Goal: Task Accomplishment & Management: Use online tool/utility

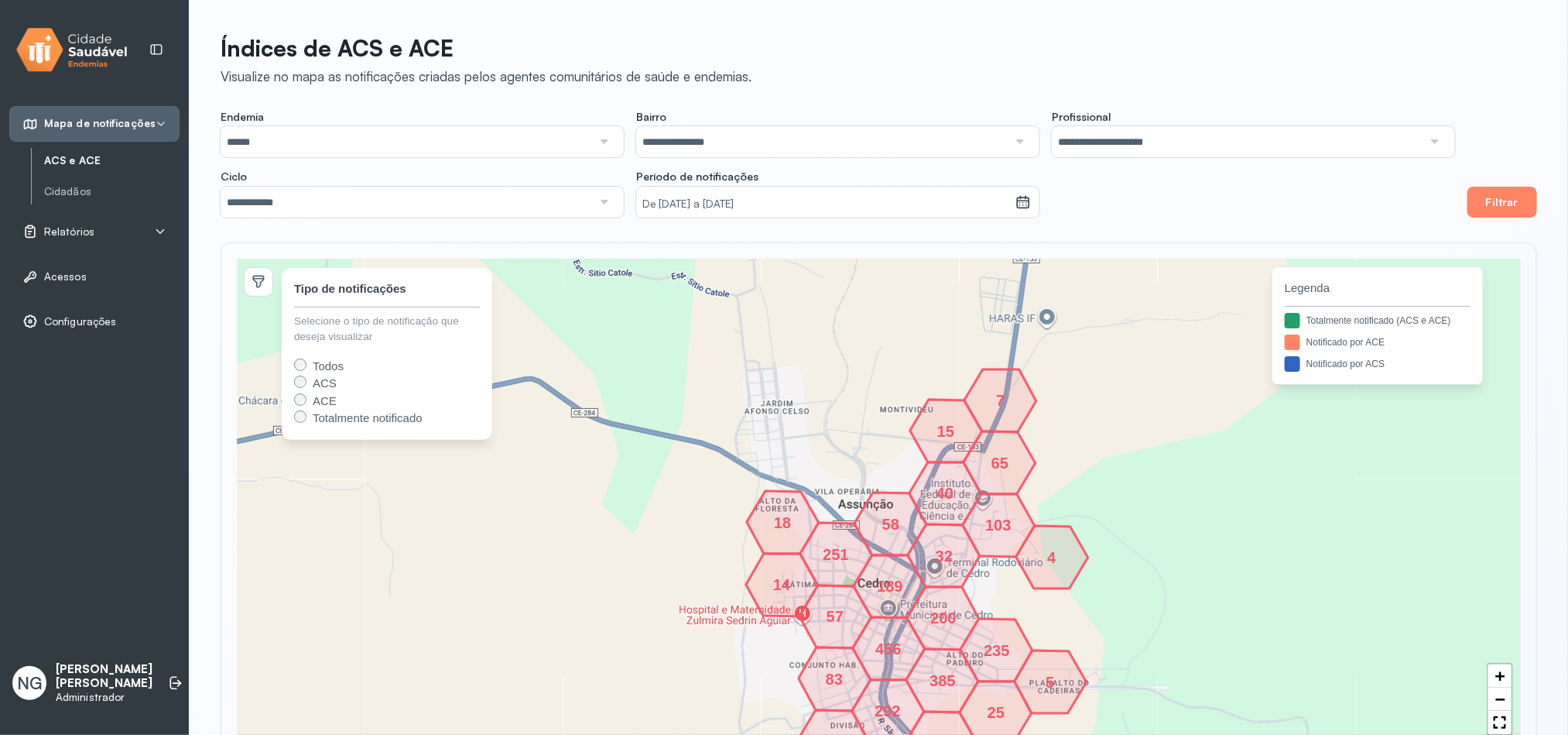
click at [85, 685] on p "[PERSON_NAME] [PERSON_NAME]" at bounding box center [104, 676] width 97 height 29
click at [67, 235] on span "Relatórios" at bounding box center [69, 231] width 50 height 13
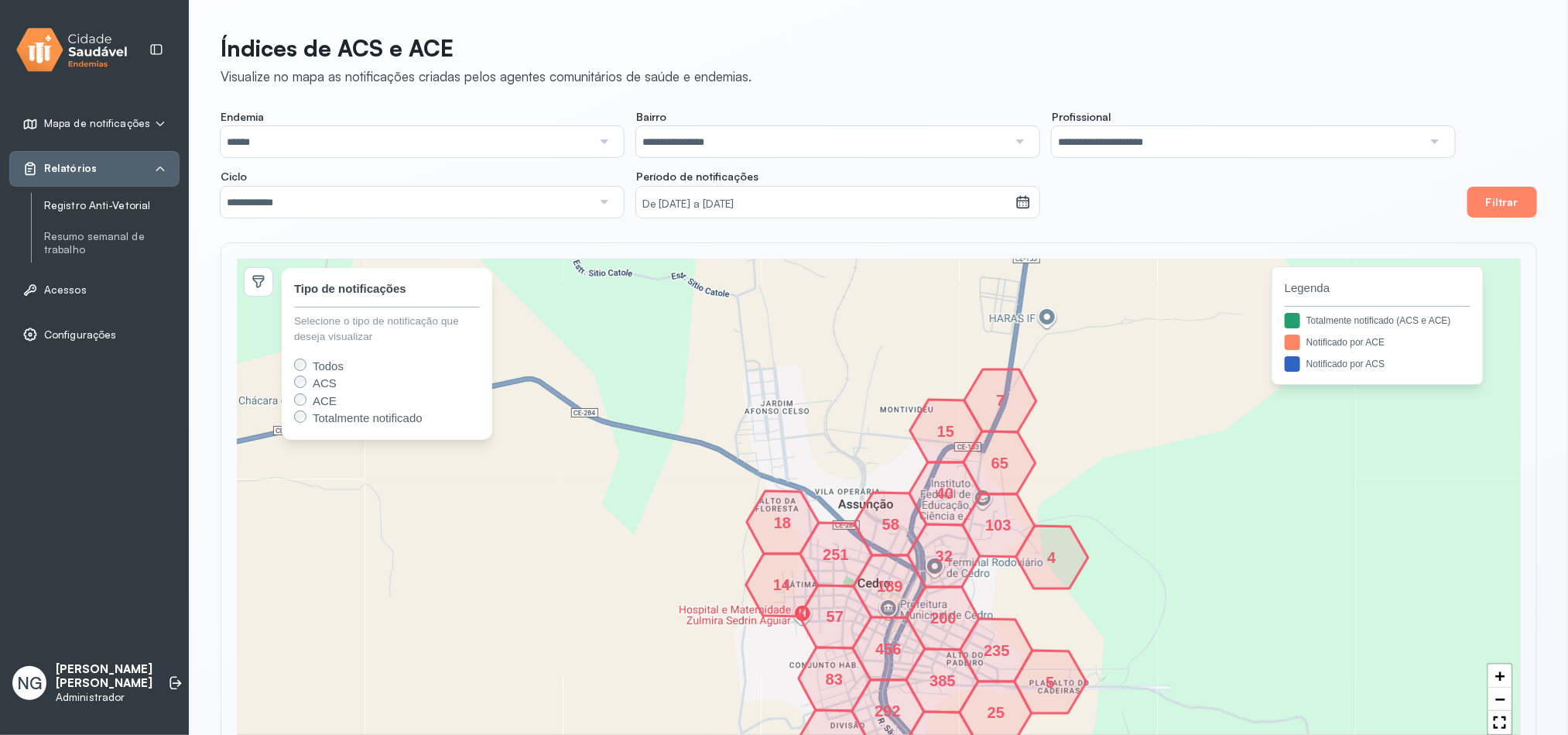
click at [114, 207] on link "Registro Anti-Vetorial" at bounding box center [111, 205] width 135 height 13
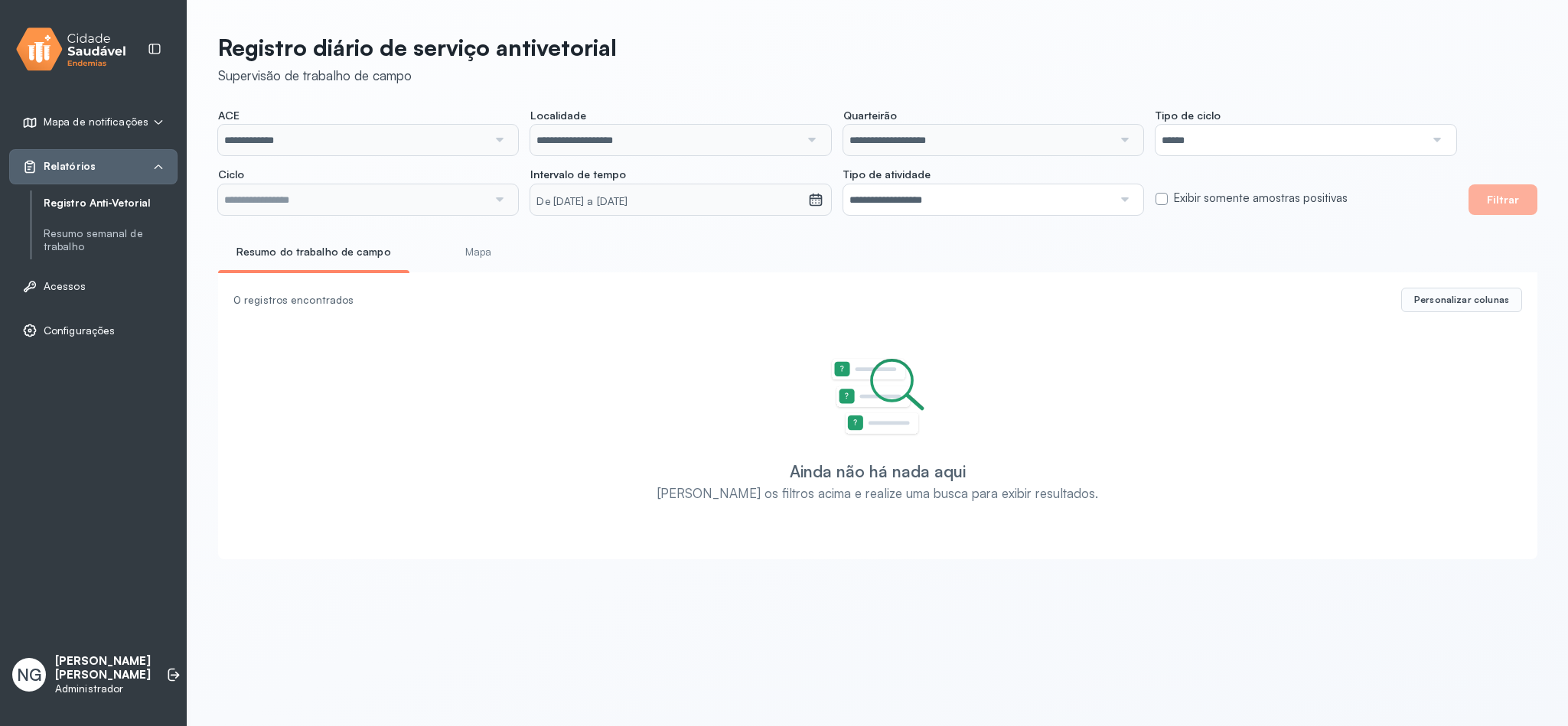
type input "**********"
click at [416, 147] on input "**********" at bounding box center [353, 140] width 269 height 31
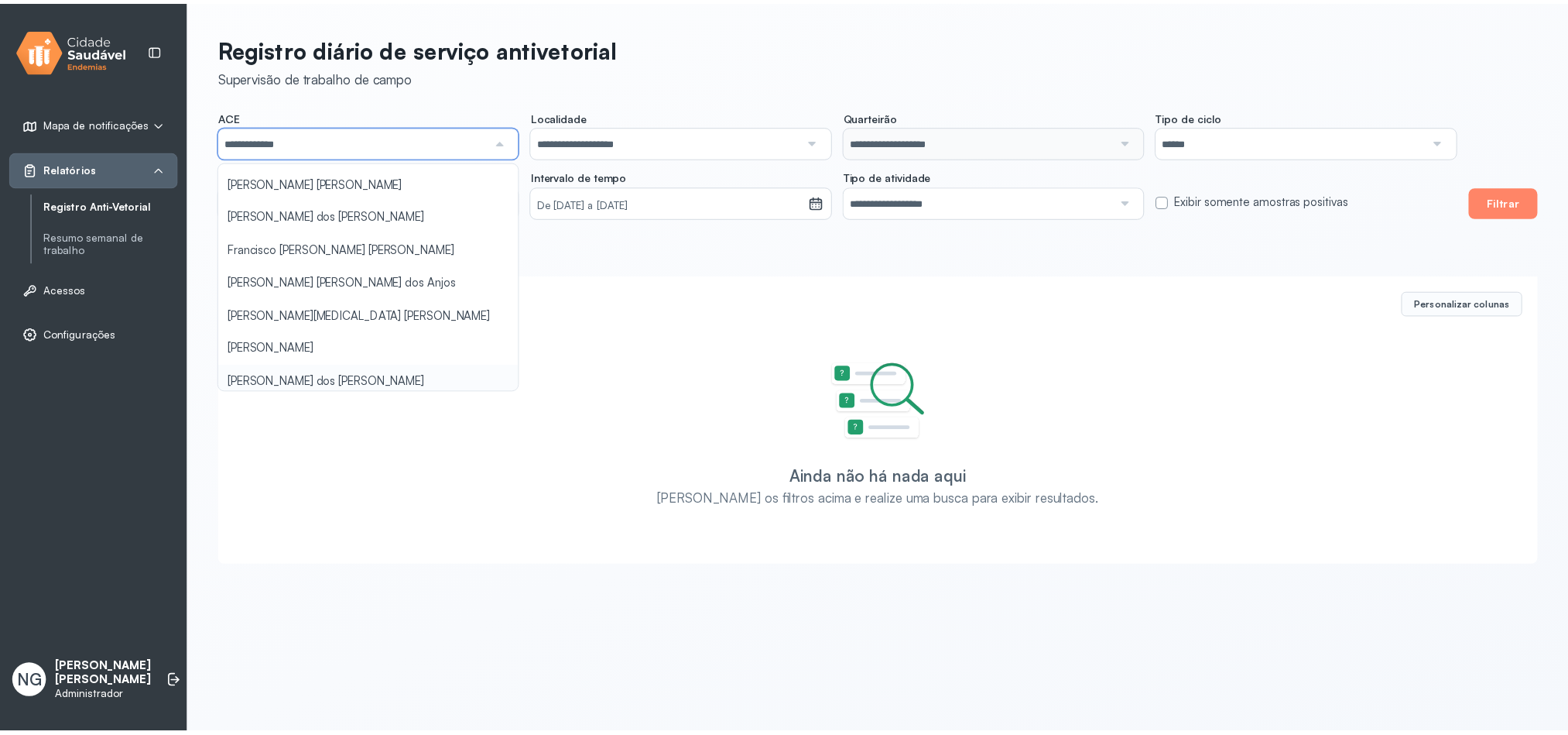
scroll to position [232, 0]
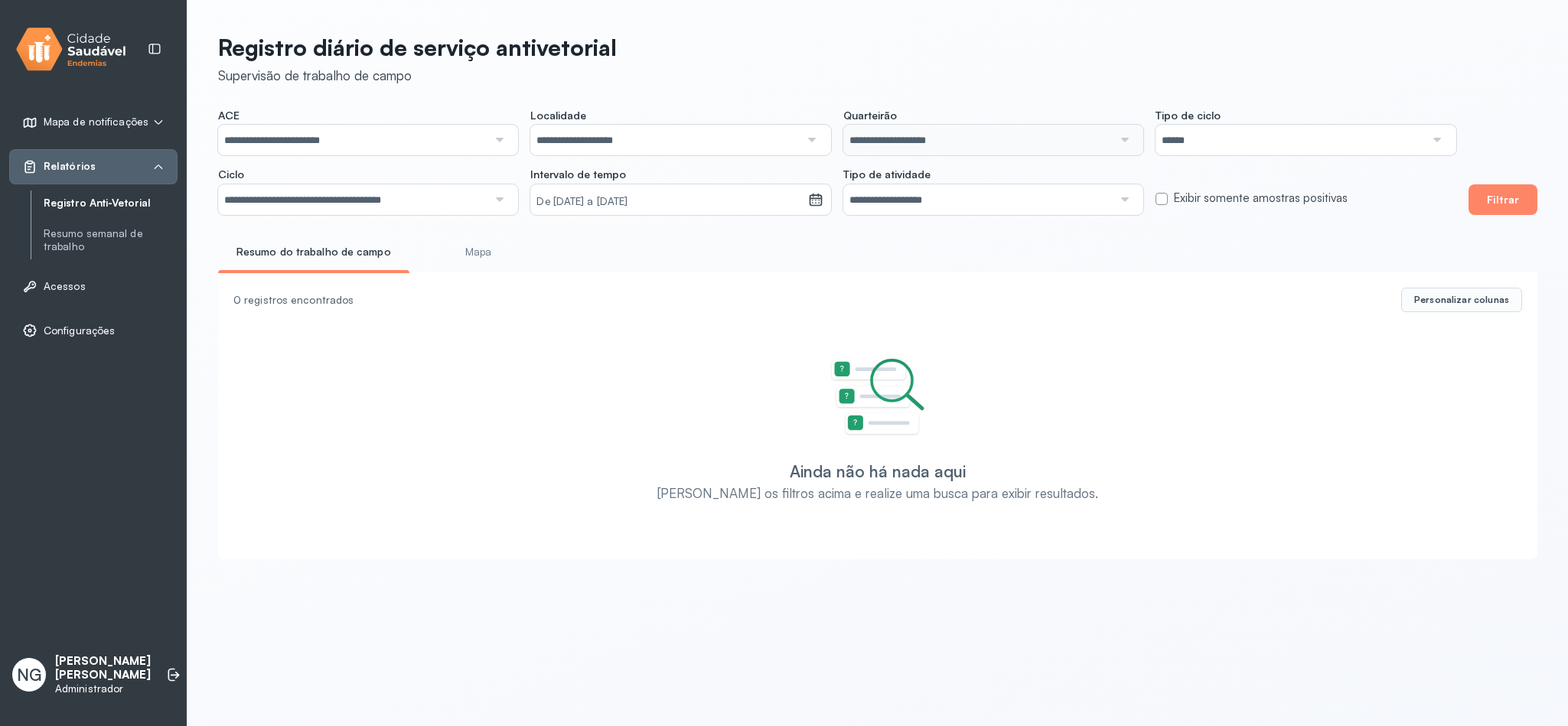
drag, startPoint x: 317, startPoint y: 305, endPoint x: 547, endPoint y: 279, distance: 231.5
click at [317, 308] on div "**********" at bounding box center [877, 291] width 1380 height 584
click at [749, 140] on input "**********" at bounding box center [665, 140] width 269 height 31
click at [744, 94] on div "**********" at bounding box center [877, 291] width 1380 height 584
click at [591, 198] on small "De [DATE] a [DATE]" at bounding box center [668, 202] width 265 height 15
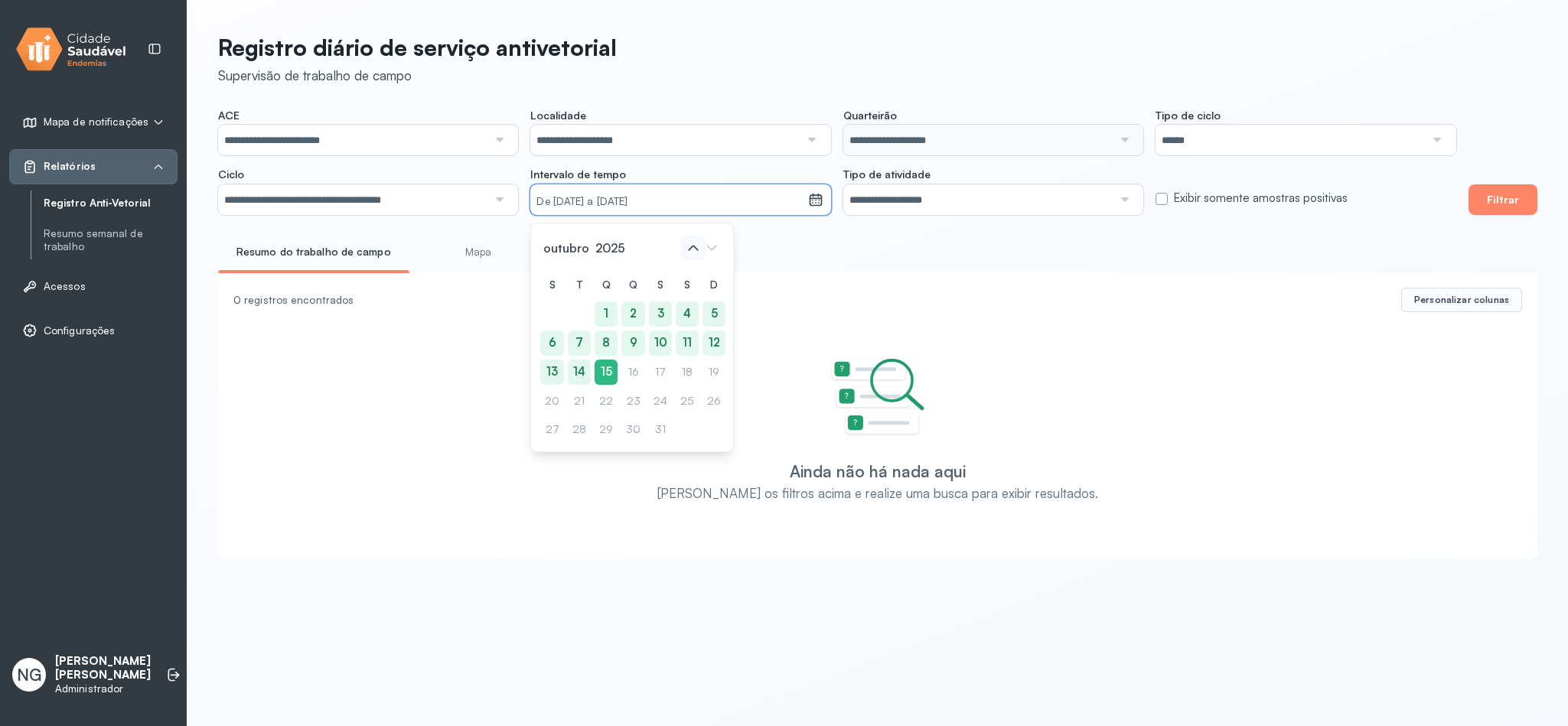
click at [696, 245] on icon at bounding box center [693, 247] width 25 height 25
click at [706, 402] on div "22" at bounding box center [718, 401] width 24 height 26
click at [685, 251] on icon at bounding box center [693, 247] width 25 height 25
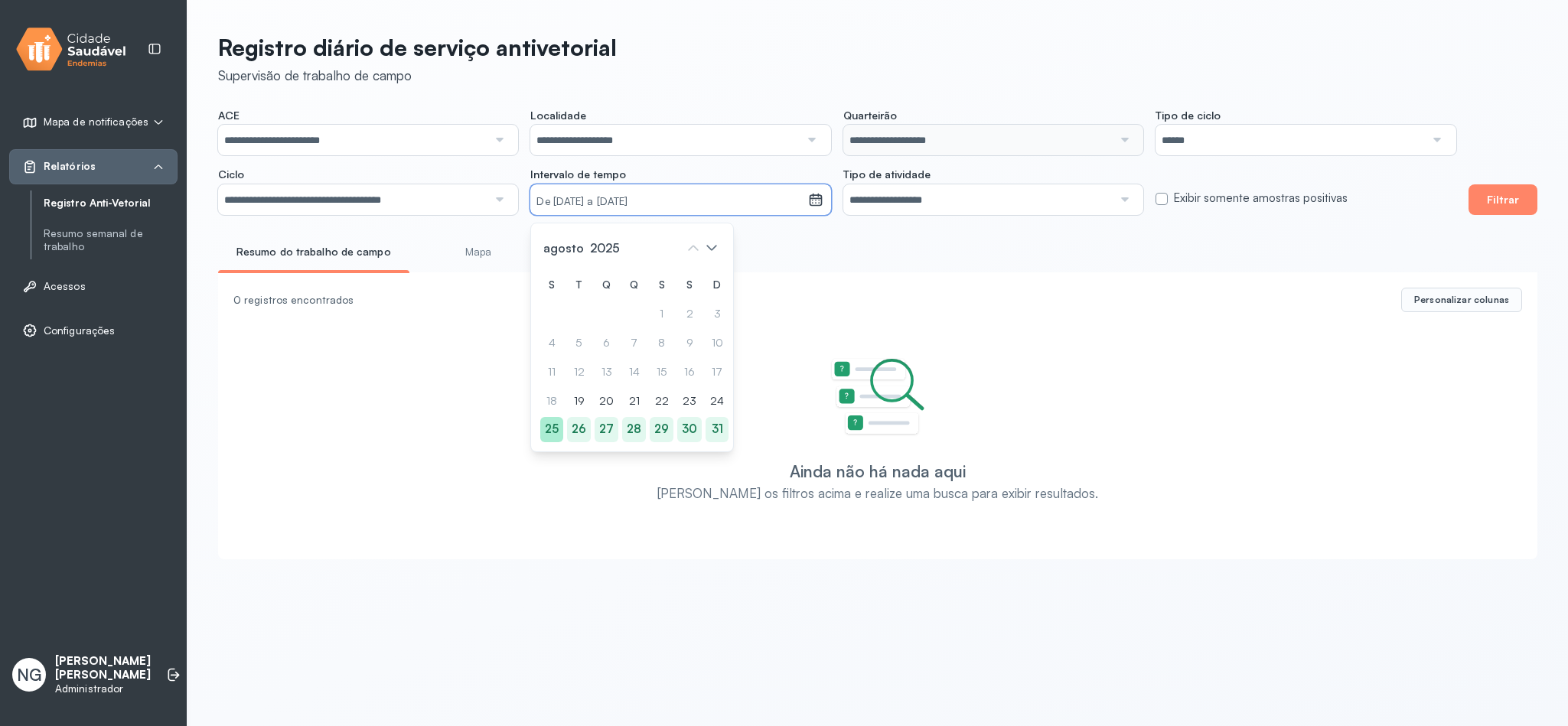
click at [706, 429] on div "25" at bounding box center [717, 429] width 23 height 26
click at [609, 191] on div "De [DATE] a [DATE]" at bounding box center [668, 199] width 277 height 31
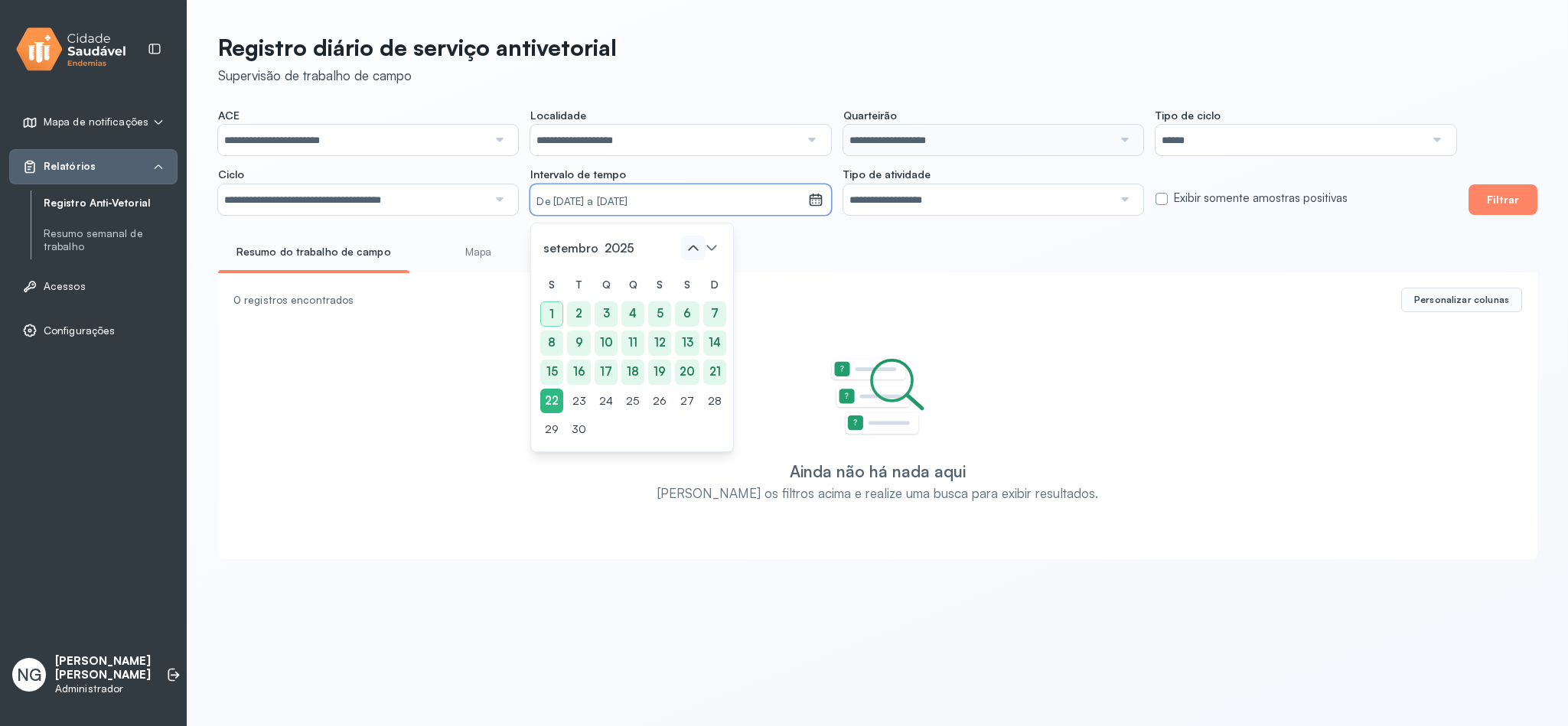
click at [691, 246] on icon at bounding box center [693, 247] width 25 height 25
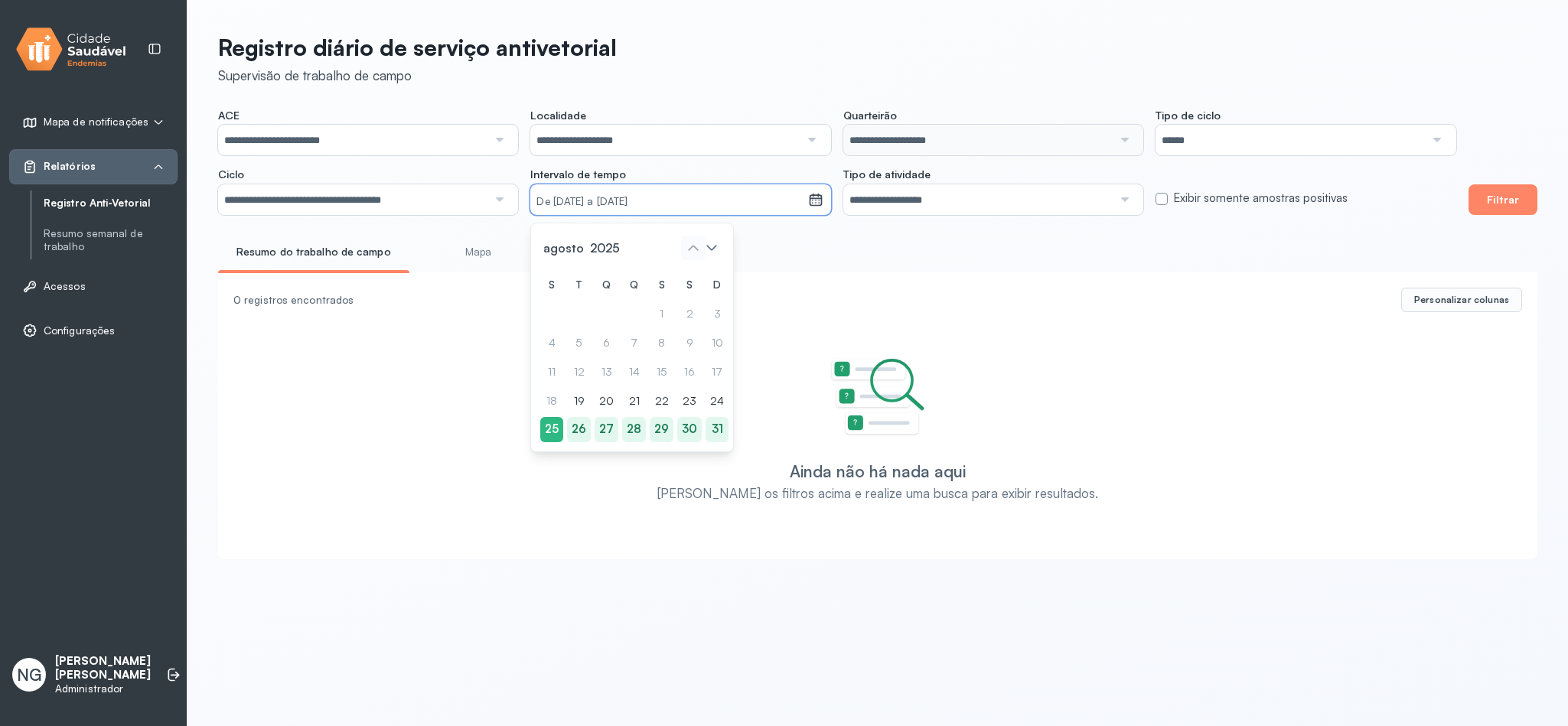
click at [691, 246] on icon at bounding box center [693, 247] width 25 height 25
drag, startPoint x: 557, startPoint y: 431, endPoint x: 623, endPoint y: 431, distance: 66.0
click at [558, 431] on div "25" at bounding box center [552, 429] width 23 height 26
click at [653, 428] on div "29" at bounding box center [662, 429] width 24 height 26
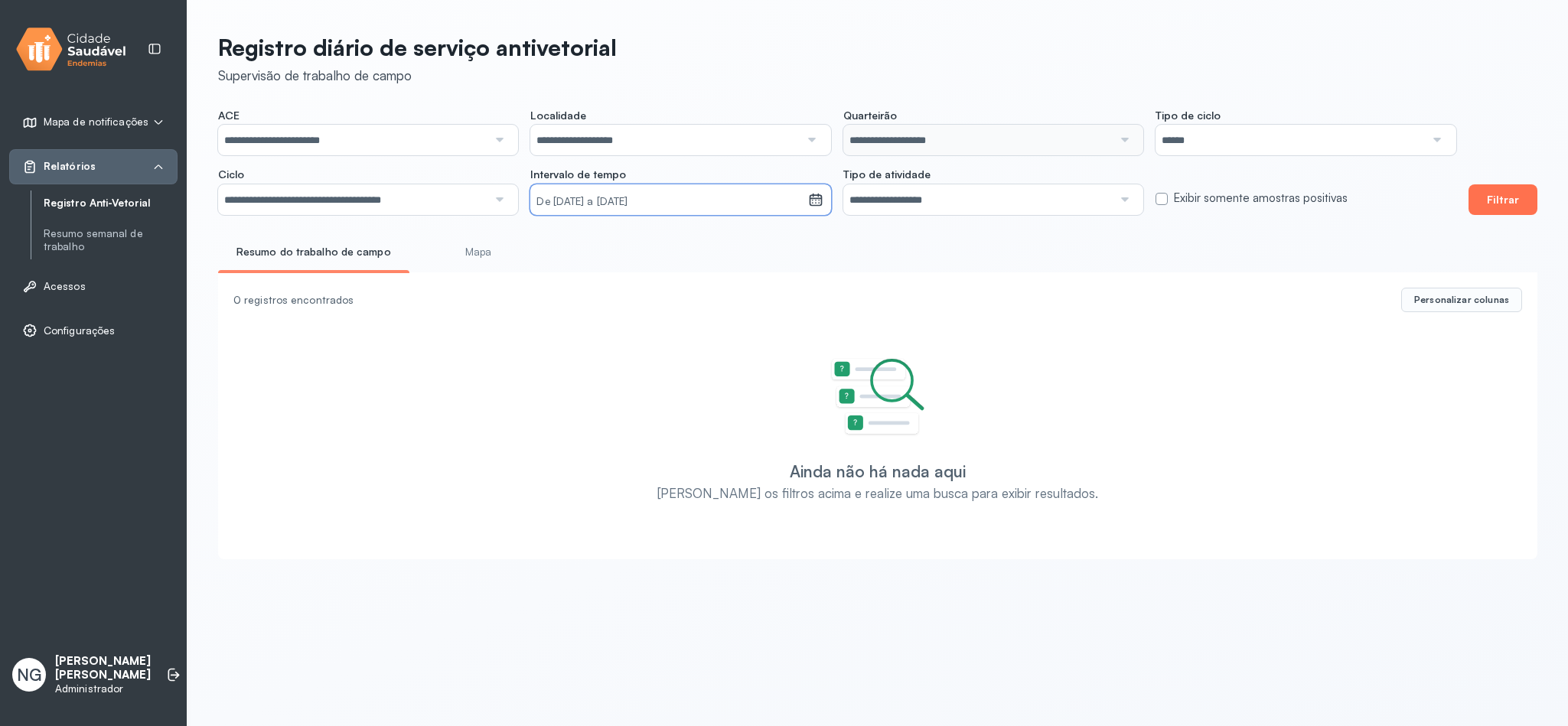
click at [1490, 198] on button "Filtrar" at bounding box center [1502, 199] width 69 height 31
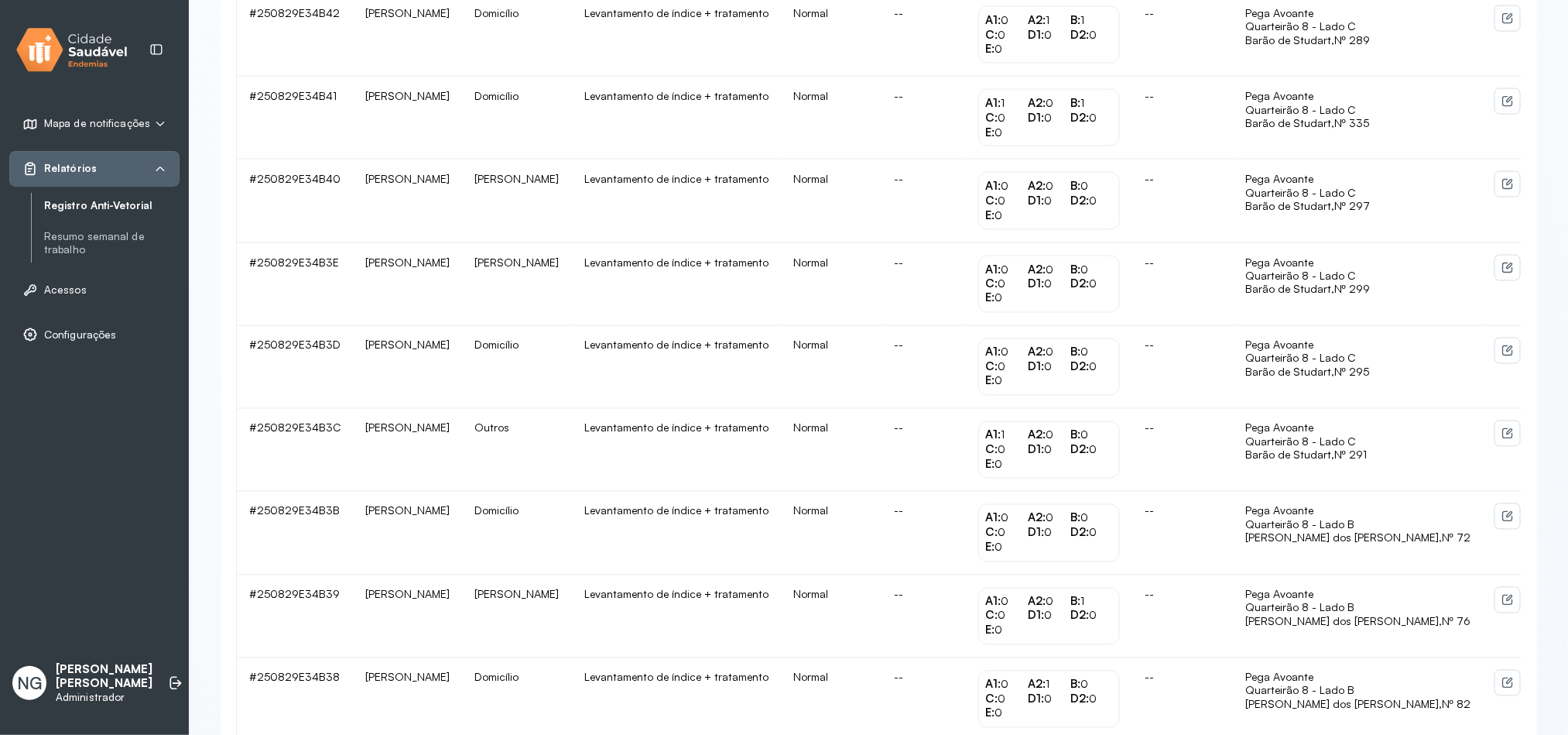
scroll to position [1402, 0]
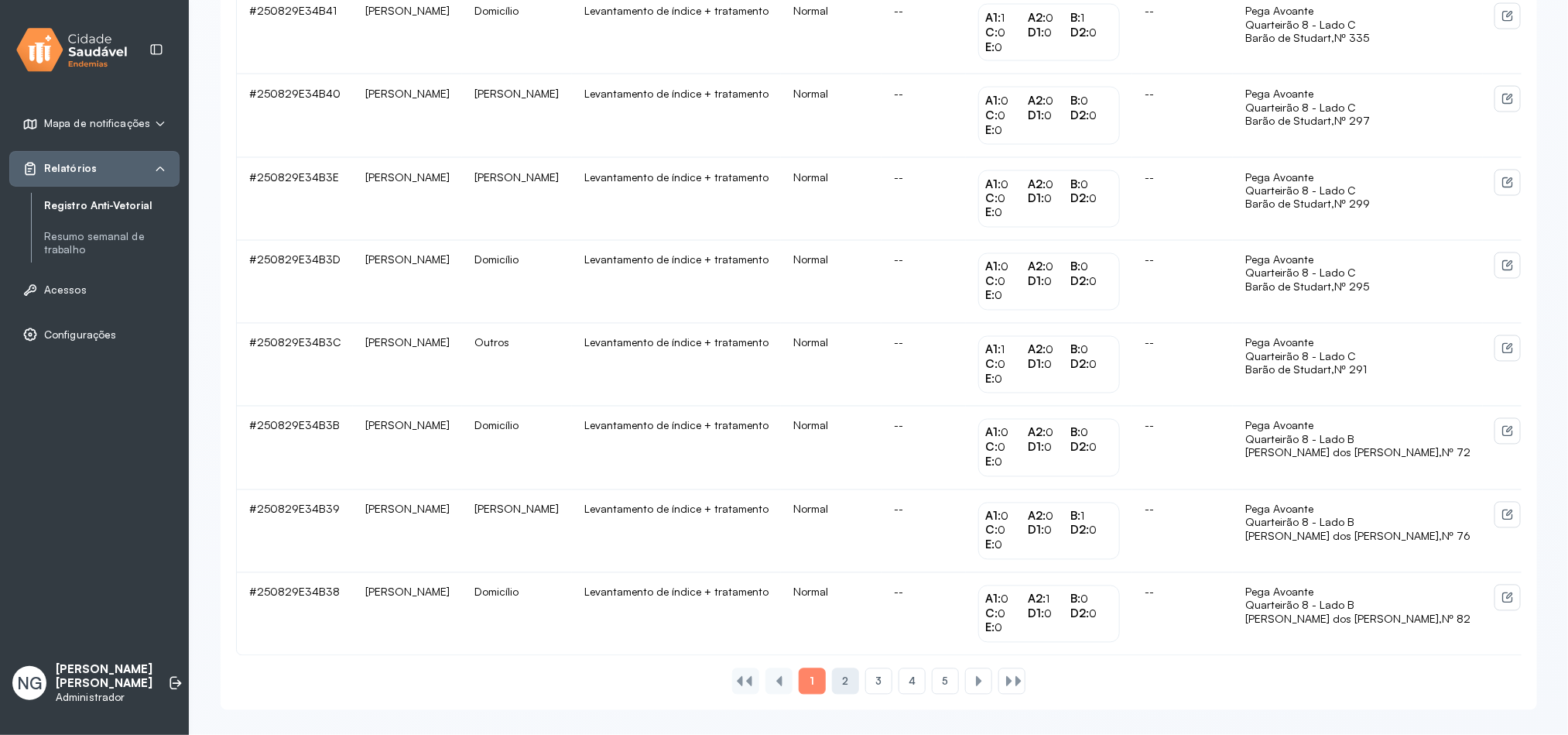
click at [865, 688] on div "2" at bounding box center [878, 682] width 27 height 27
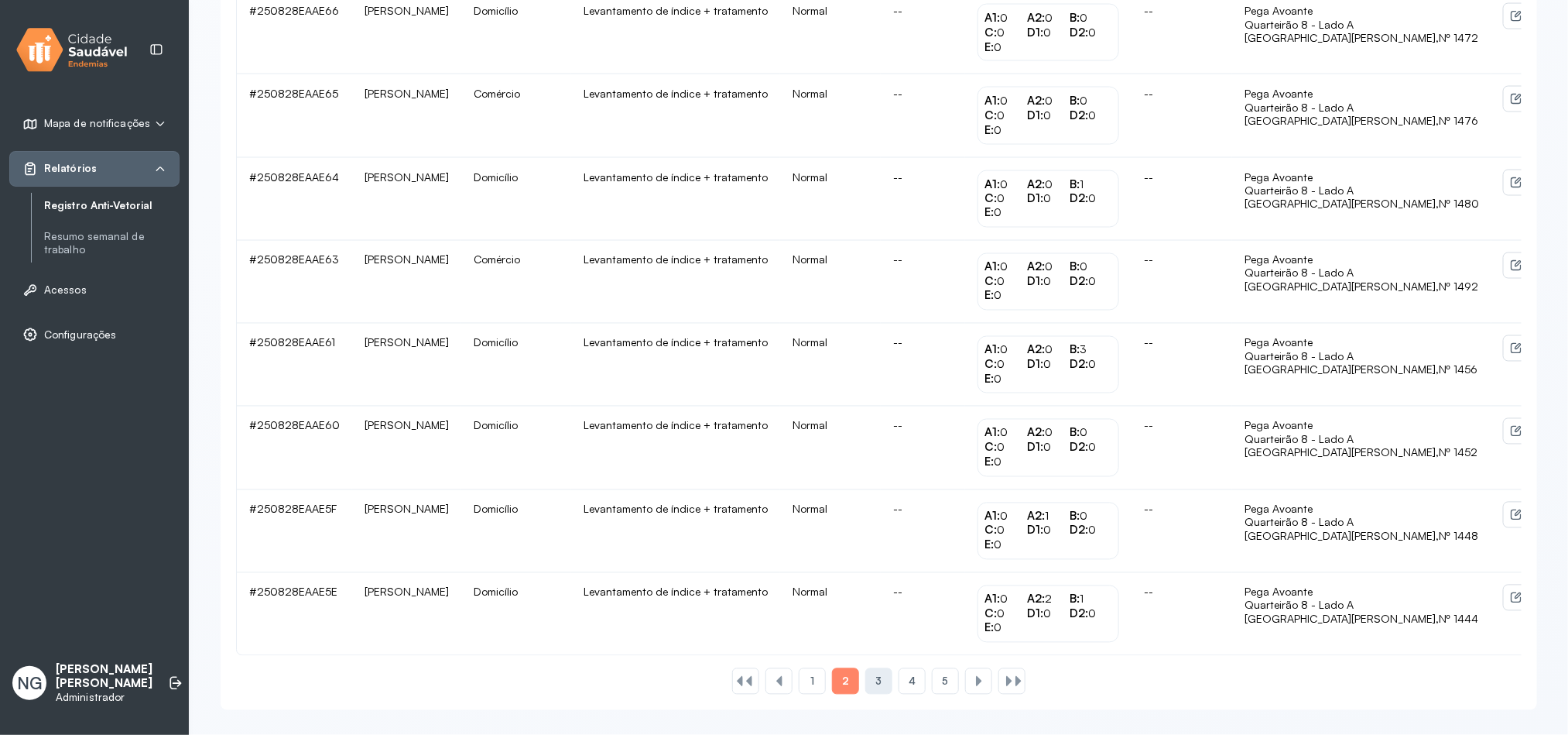
click at [899, 684] on div "3" at bounding box center [912, 682] width 27 height 27
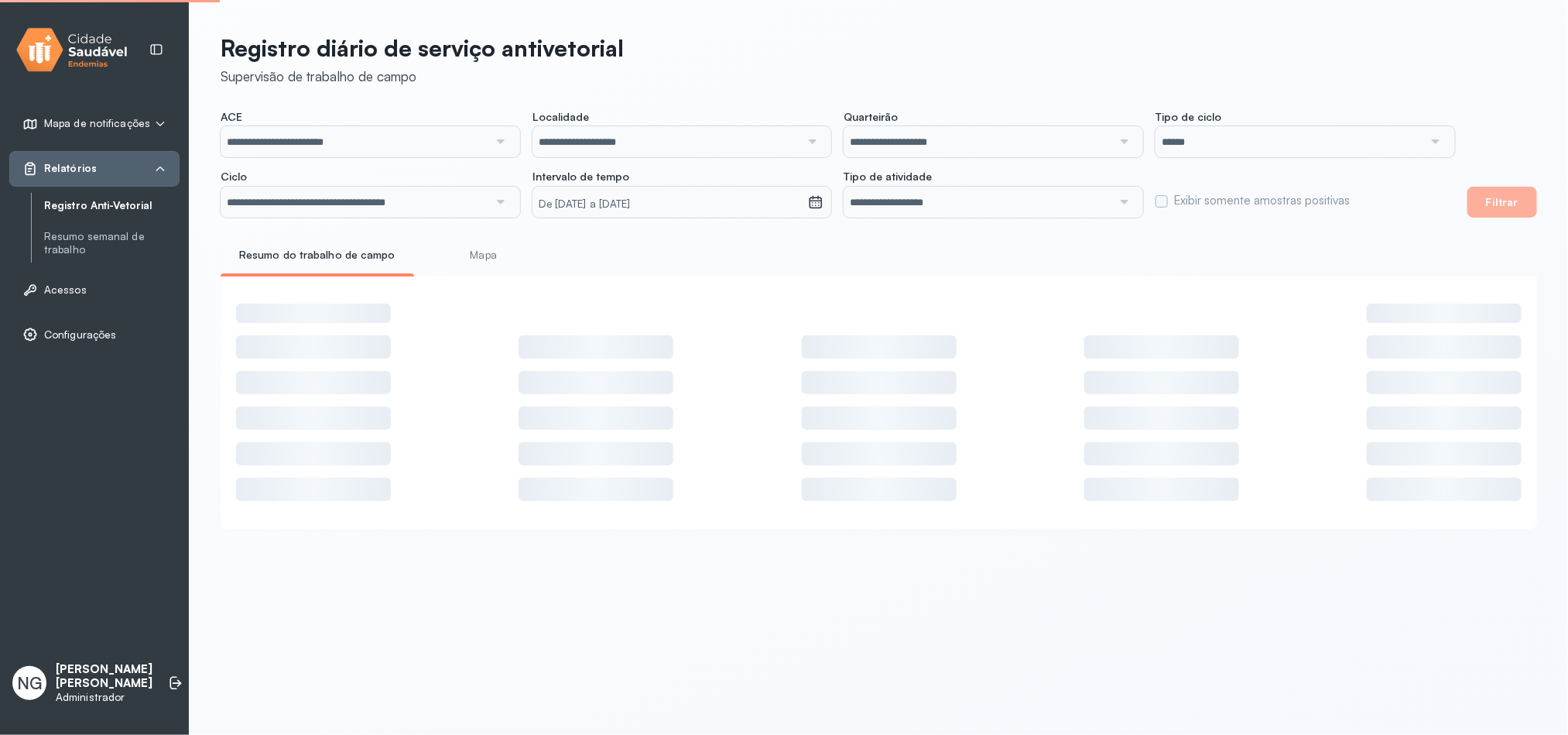
scroll to position [0, 0]
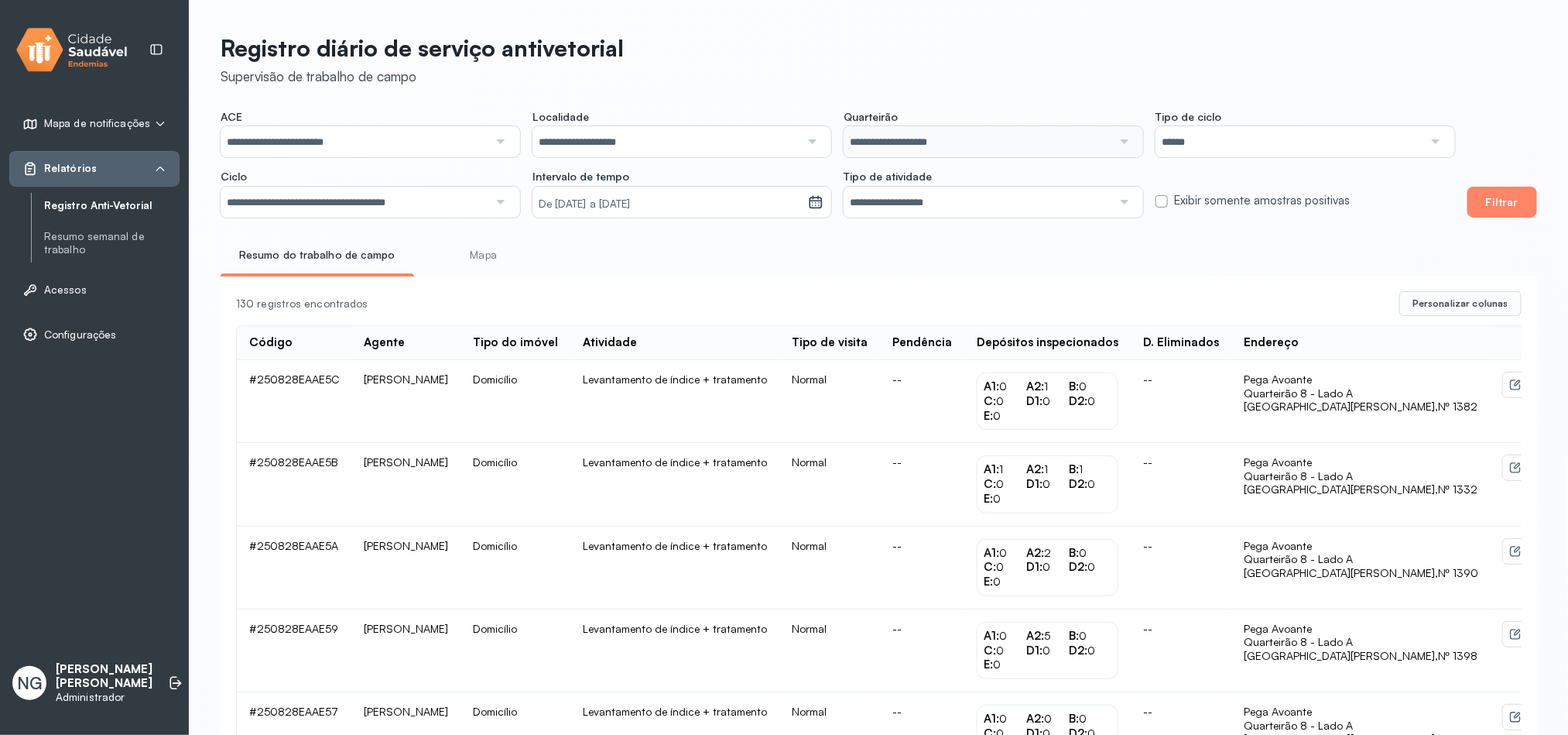
click at [712, 130] on input "**********" at bounding box center [667, 141] width 268 height 31
click at [635, 135] on input "**********" at bounding box center [667, 141] width 268 height 31
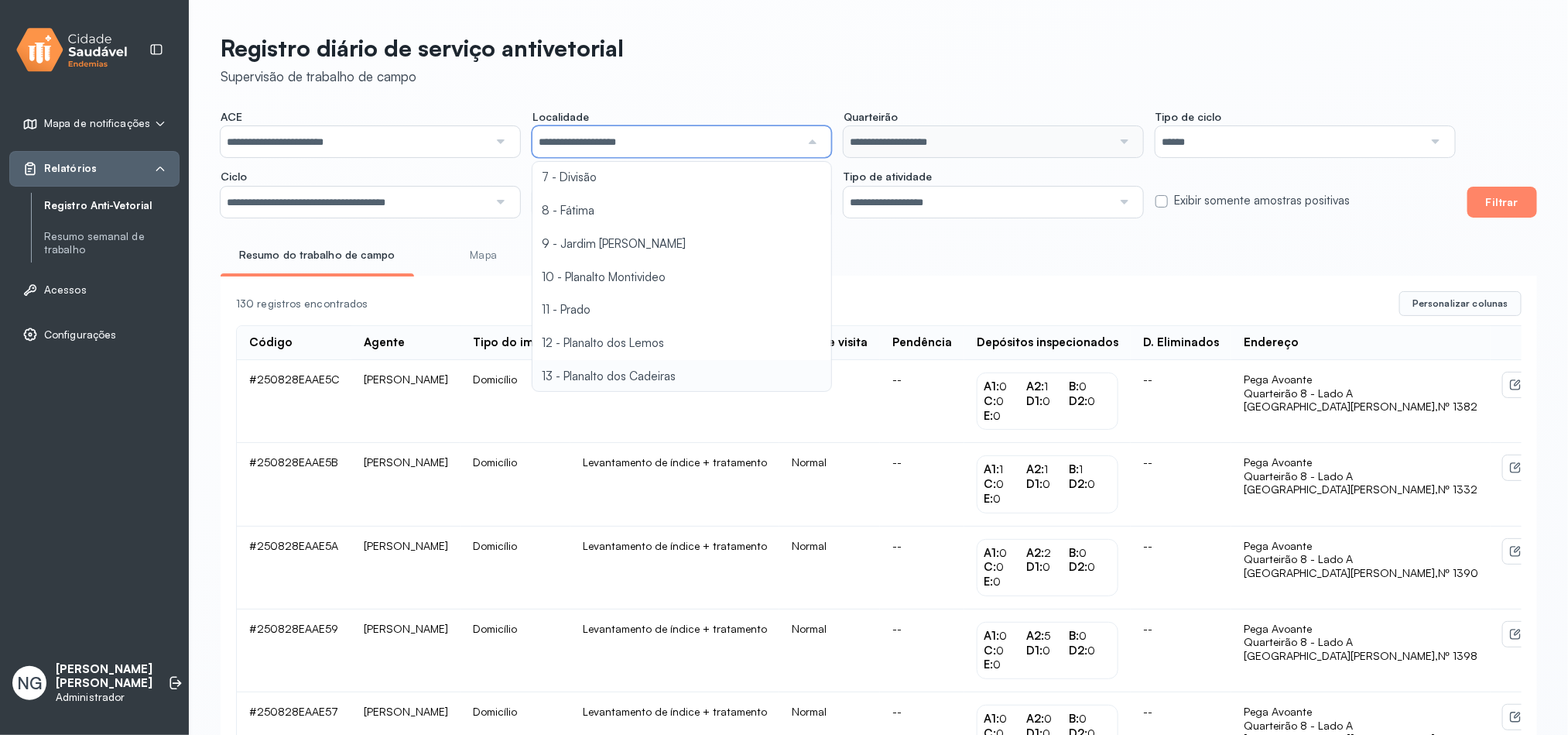
scroll to position [349, 0]
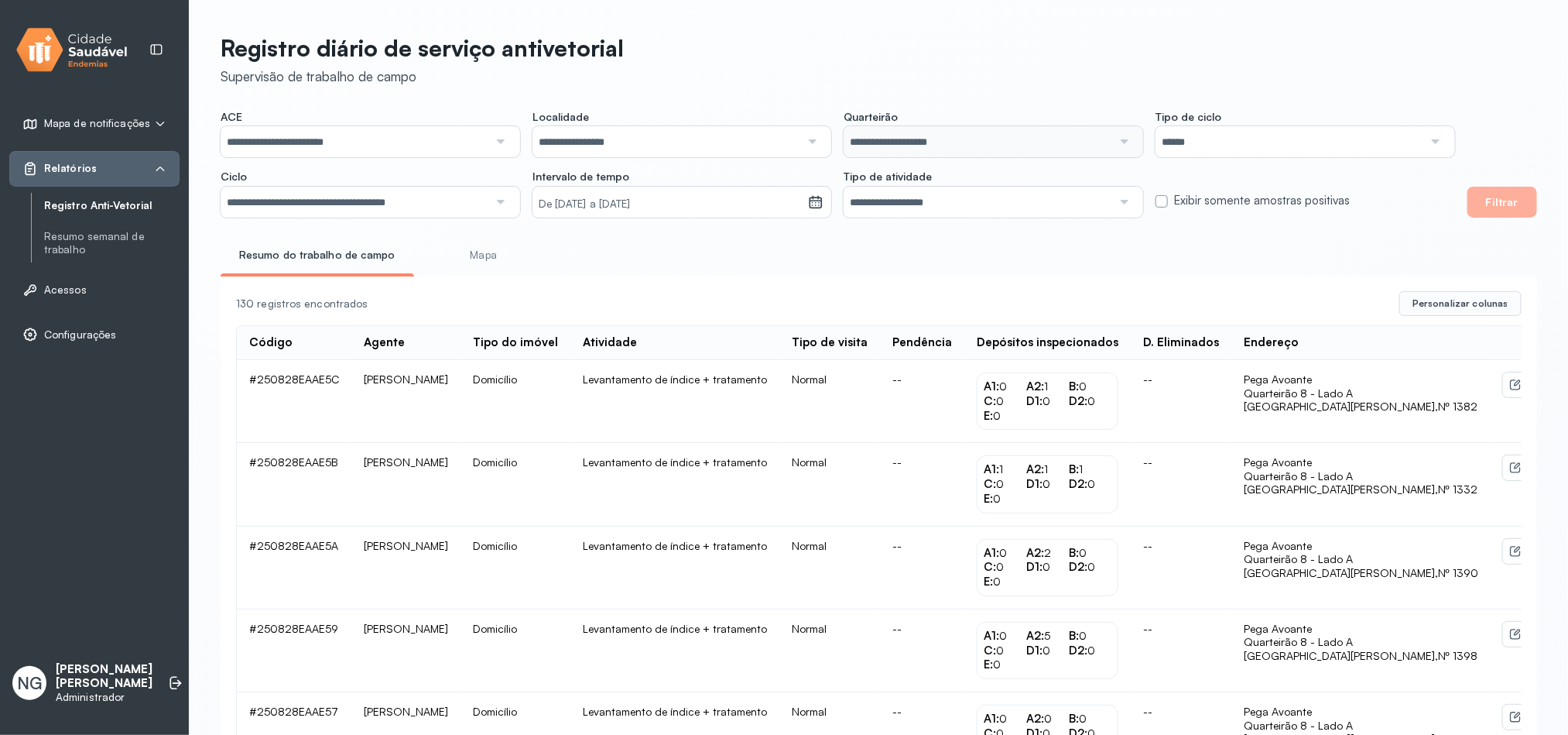
click at [1500, 212] on button "Filtrar" at bounding box center [1502, 202] width 70 height 31
click at [1500, 204] on button "Filtrar" at bounding box center [1502, 202] width 70 height 31
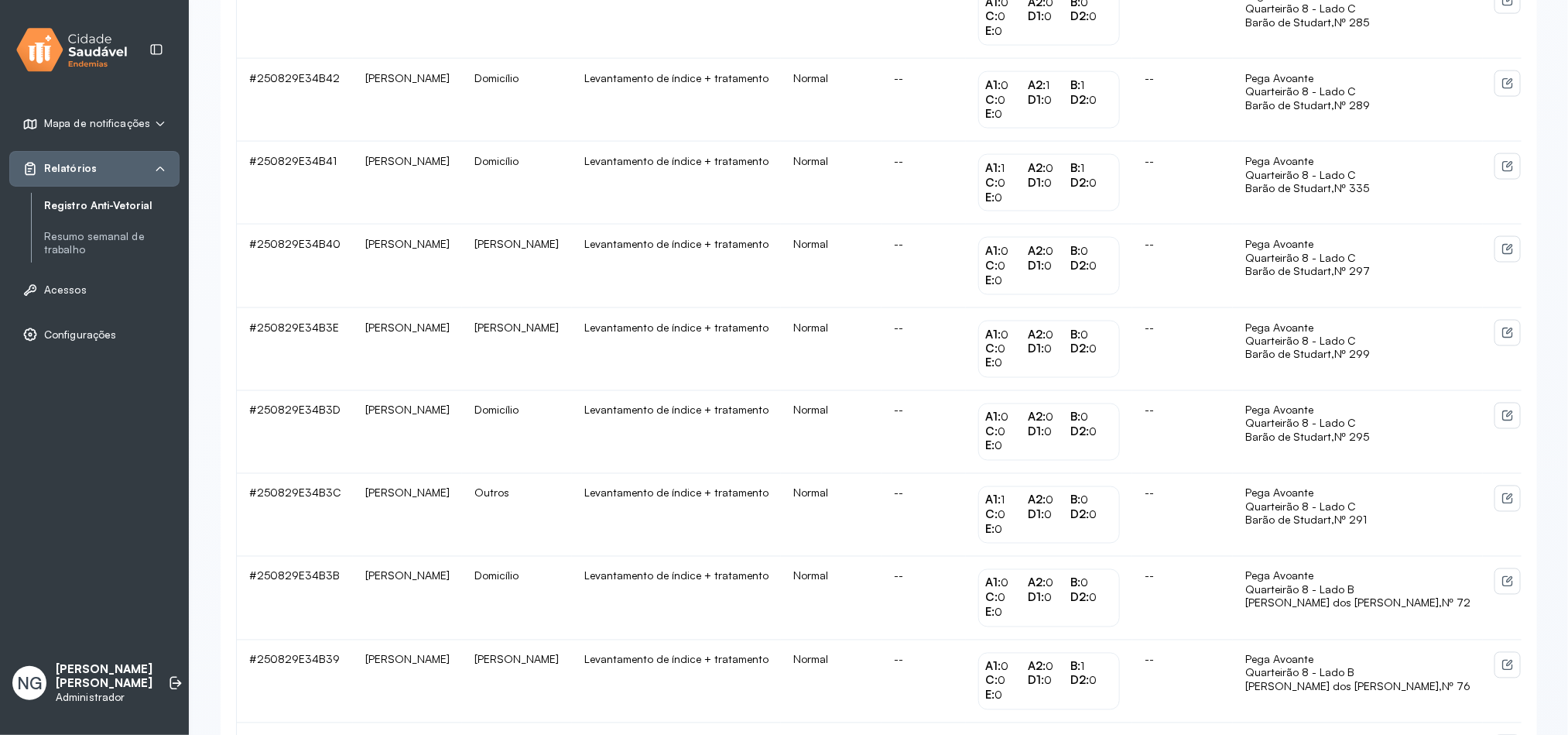
scroll to position [1402, 0]
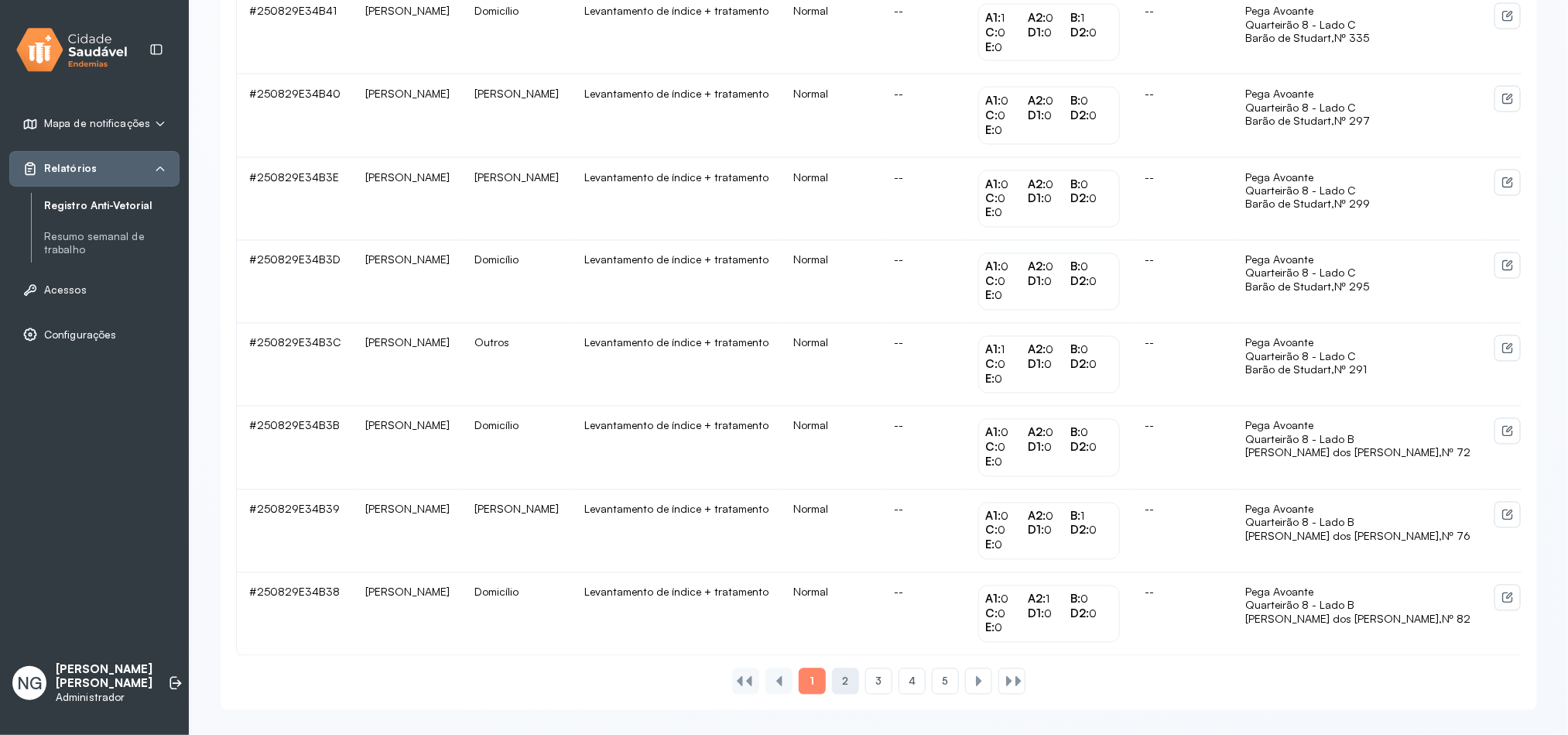
click at [865, 679] on div "2" at bounding box center [878, 682] width 27 height 27
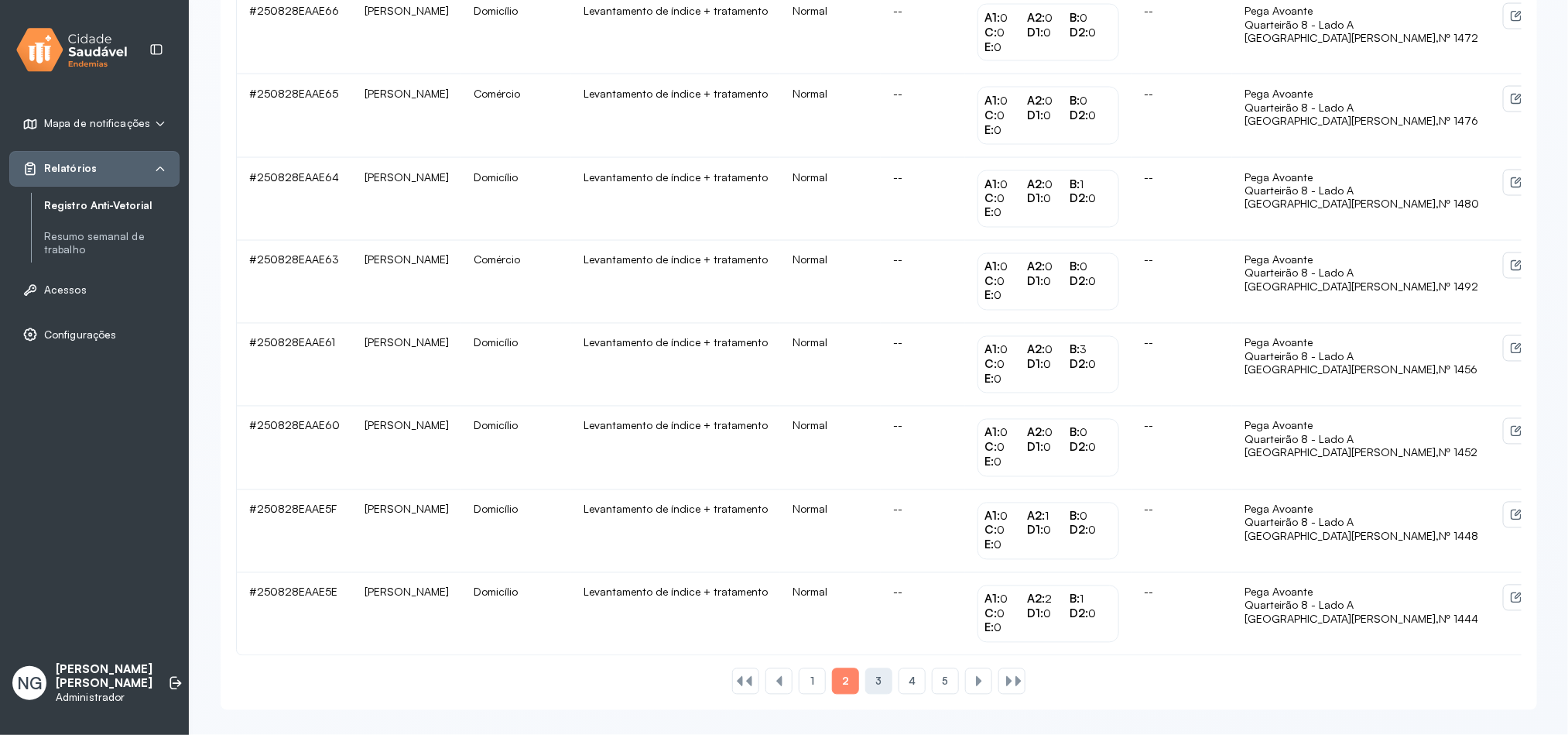
click at [881, 686] on span "3" at bounding box center [878, 682] width 6 height 13
click at [932, 678] on div "4" at bounding box center [945, 682] width 27 height 27
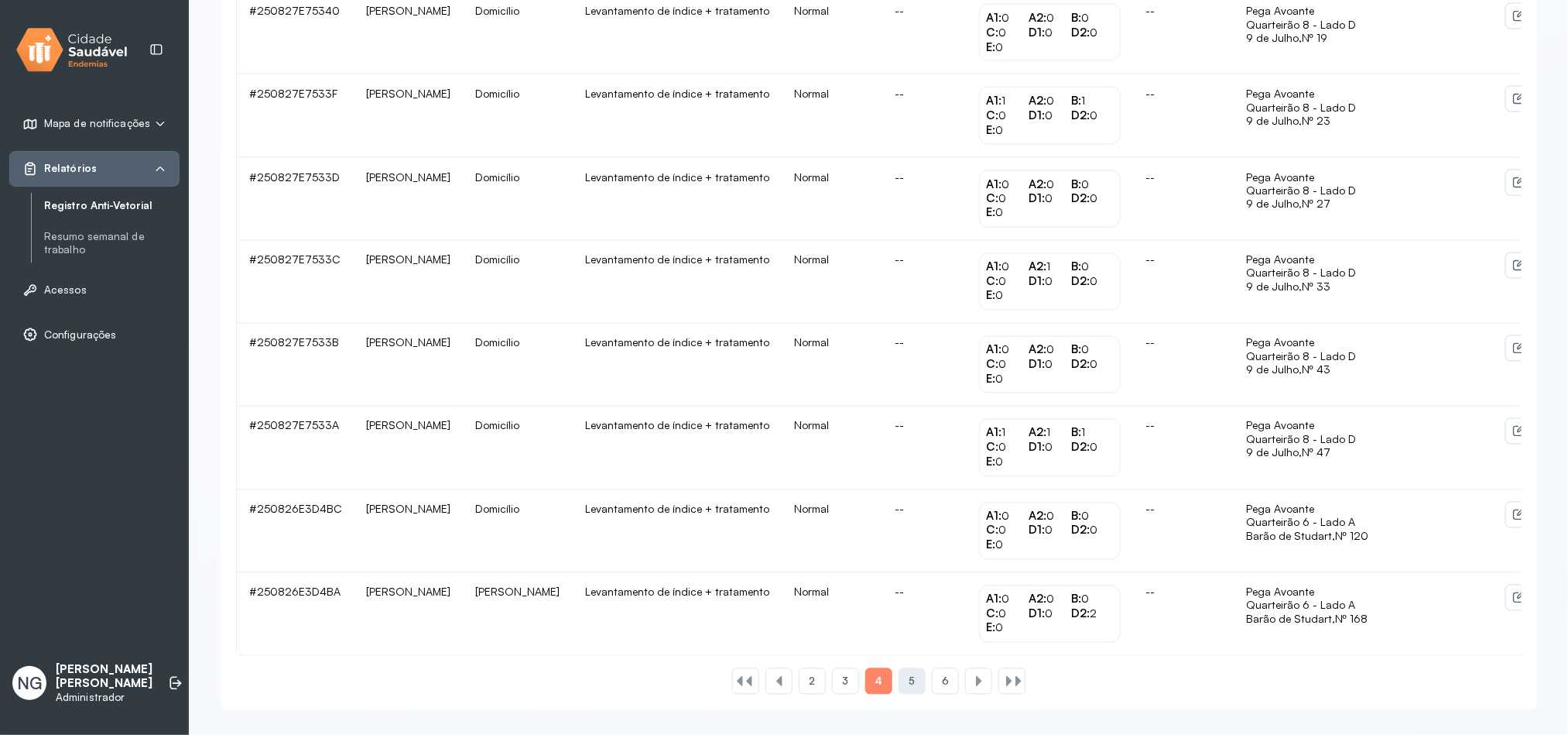
click at [932, 688] on div "5" at bounding box center [945, 682] width 27 height 27
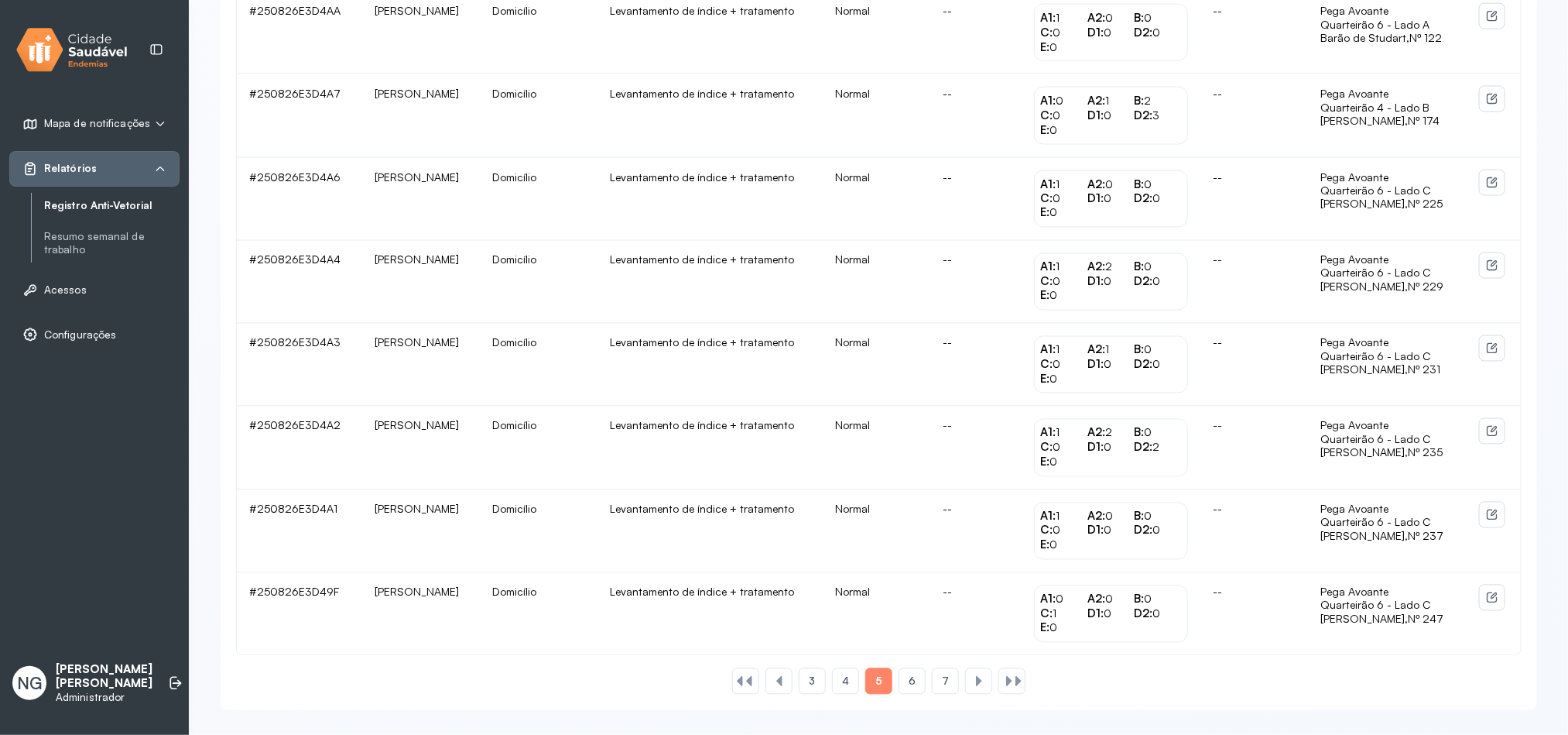
click at [913, 685] on span "6" at bounding box center [913, 682] width 7 height 13
click at [948, 684] on span "7" at bounding box center [945, 682] width 7 height 13
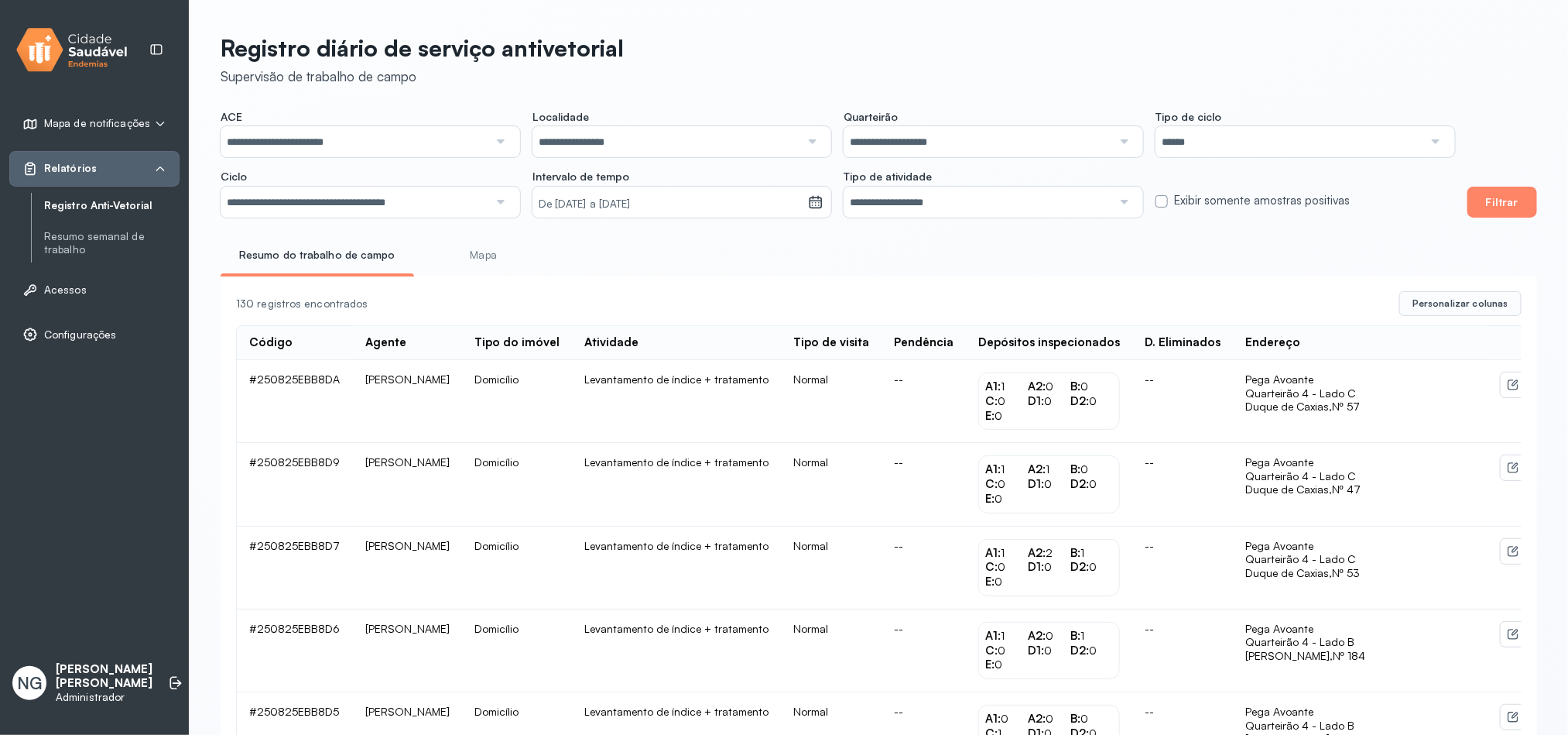
scroll to position [556, 0]
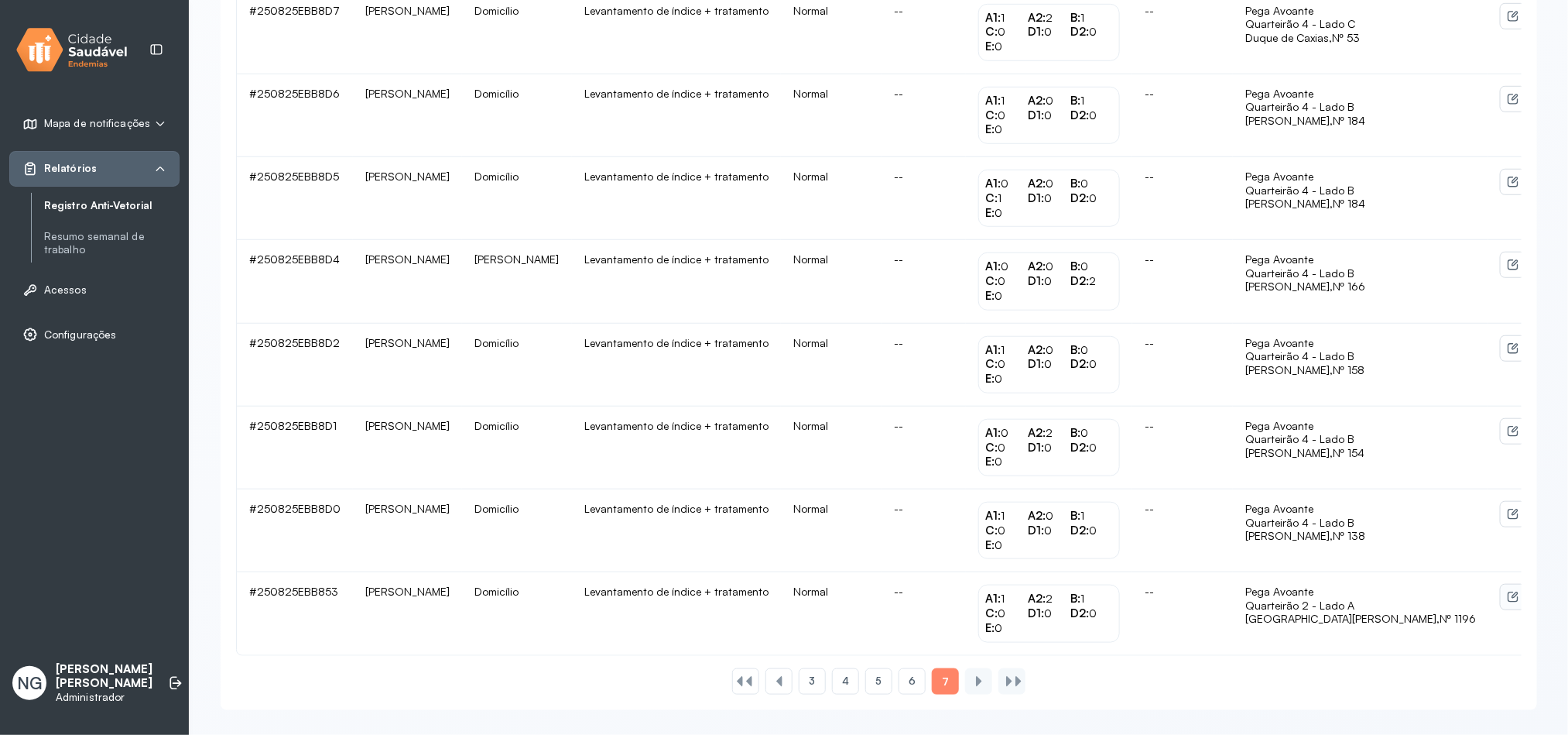
click at [1508, 591] on icon at bounding box center [1514, 597] width 12 height 12
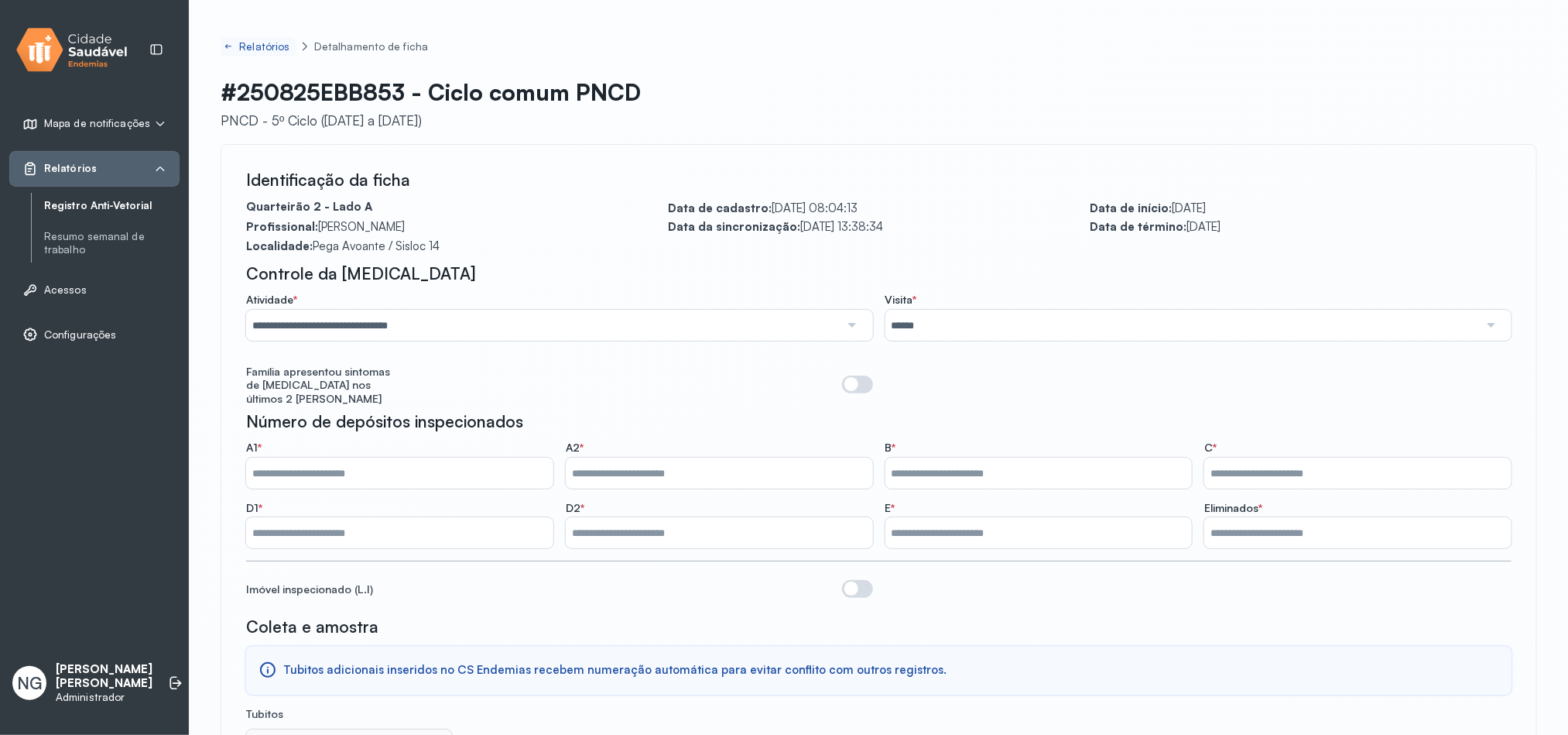
click at [225, 47] on icon at bounding box center [228, 47] width 9 height 12
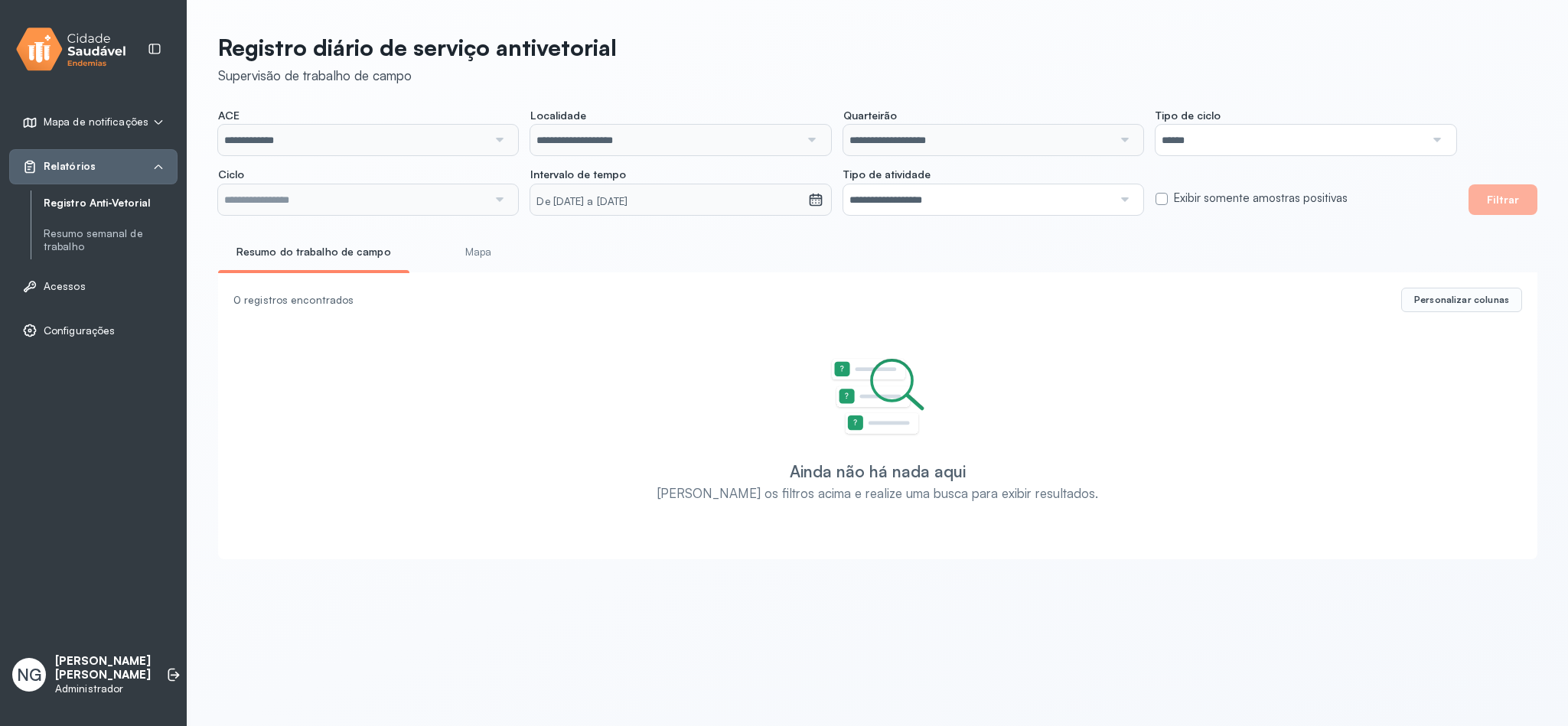
type input "**********"
click at [317, 143] on input "**********" at bounding box center [353, 140] width 269 height 31
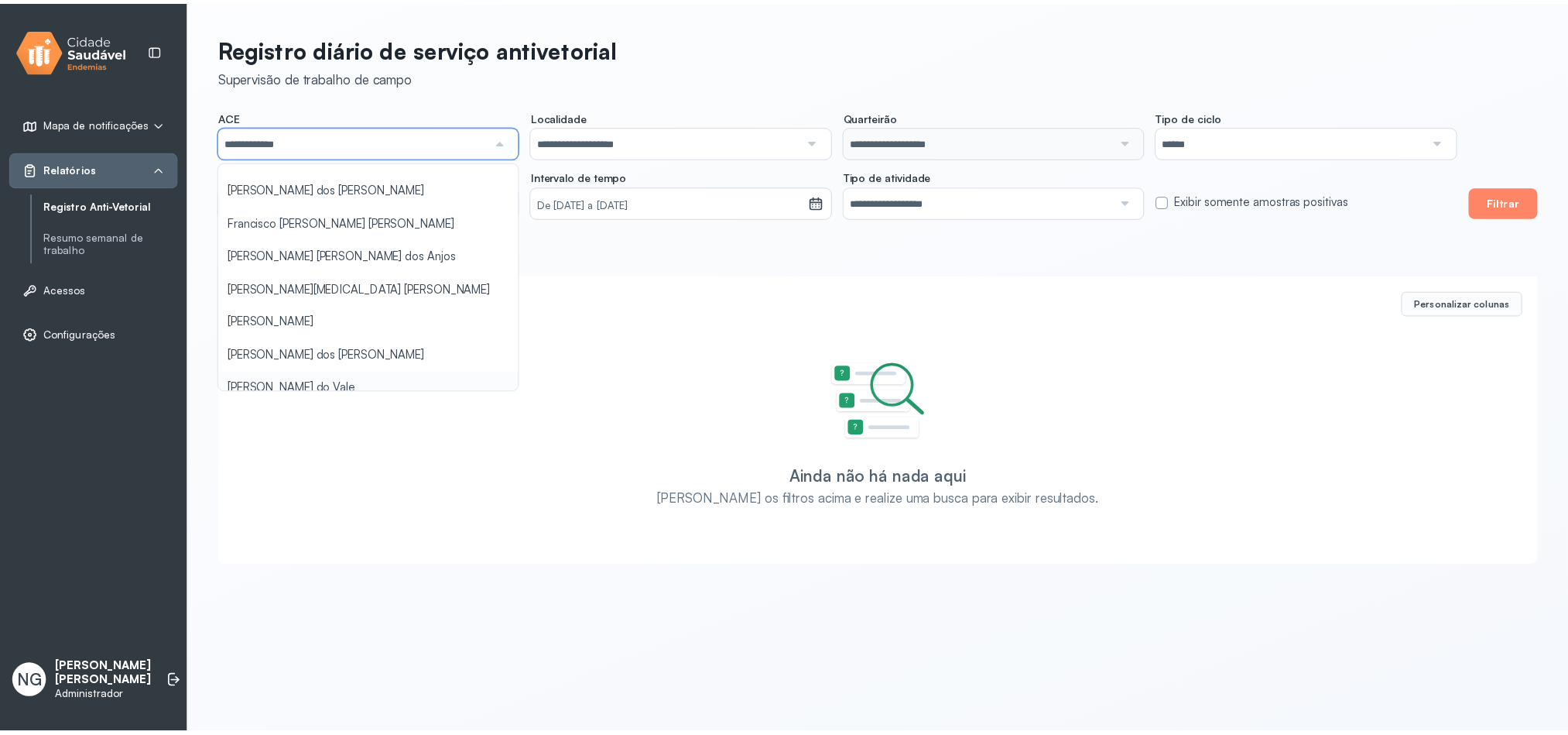
scroll to position [184, 0]
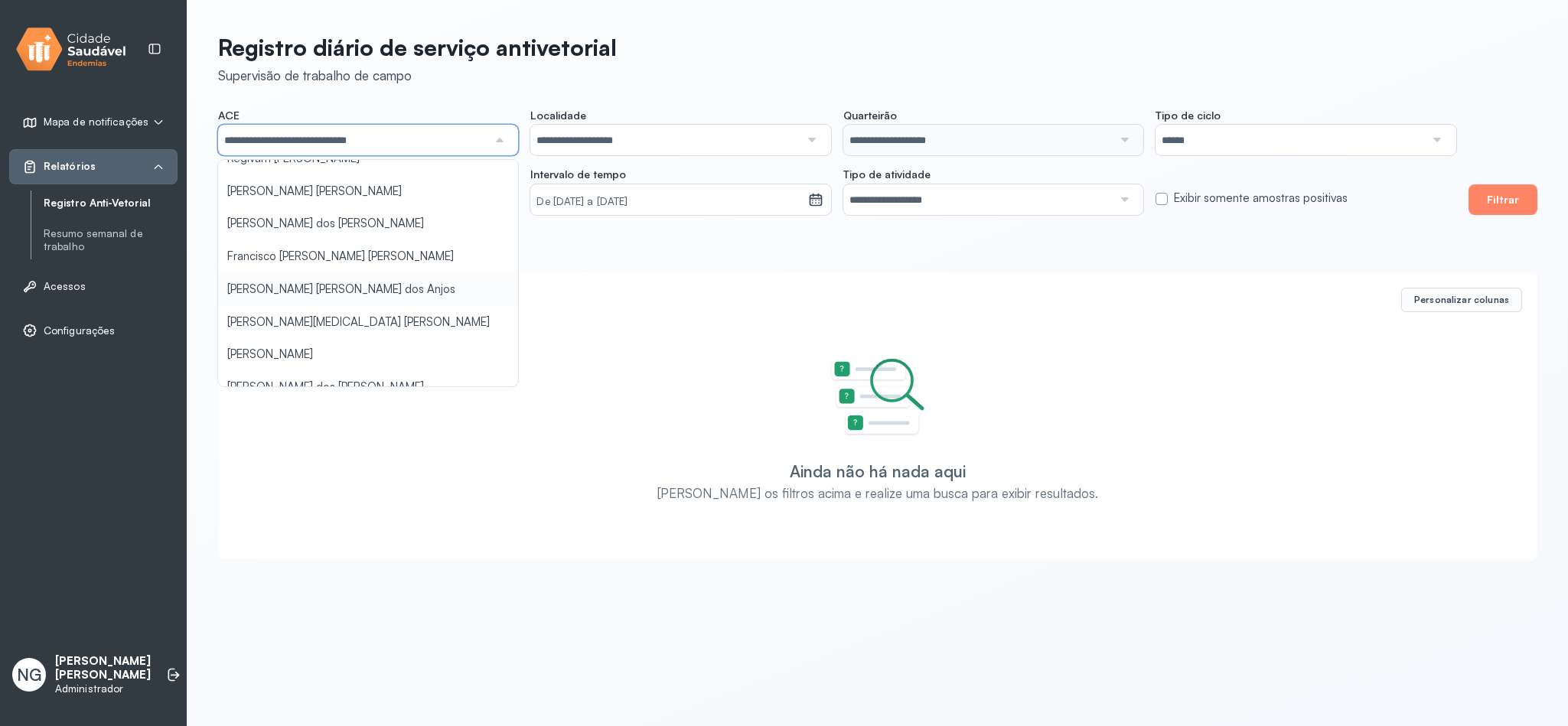
click at [340, 290] on div "**********" at bounding box center [877, 291] width 1380 height 584
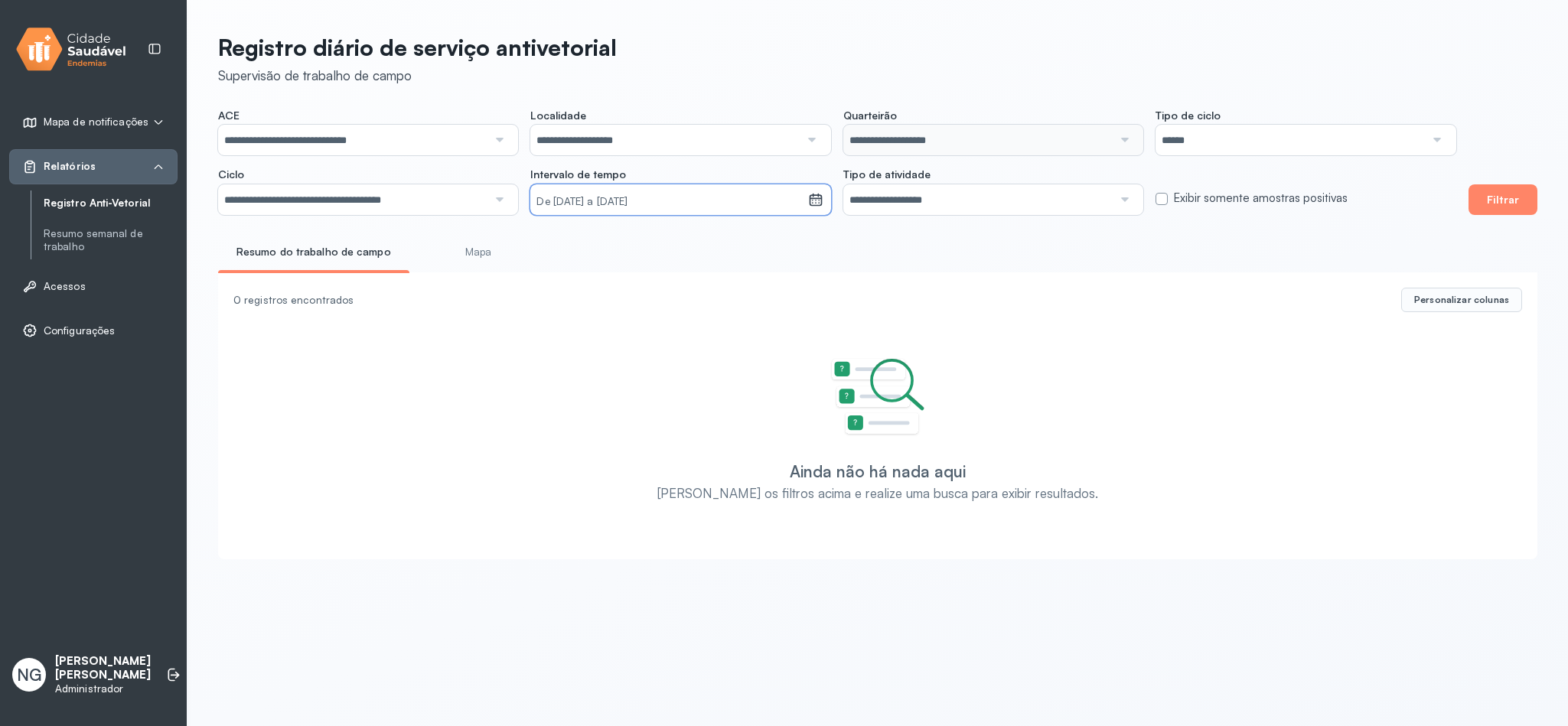
click at [680, 205] on small "De [DATE] a [DATE]" at bounding box center [668, 202] width 265 height 15
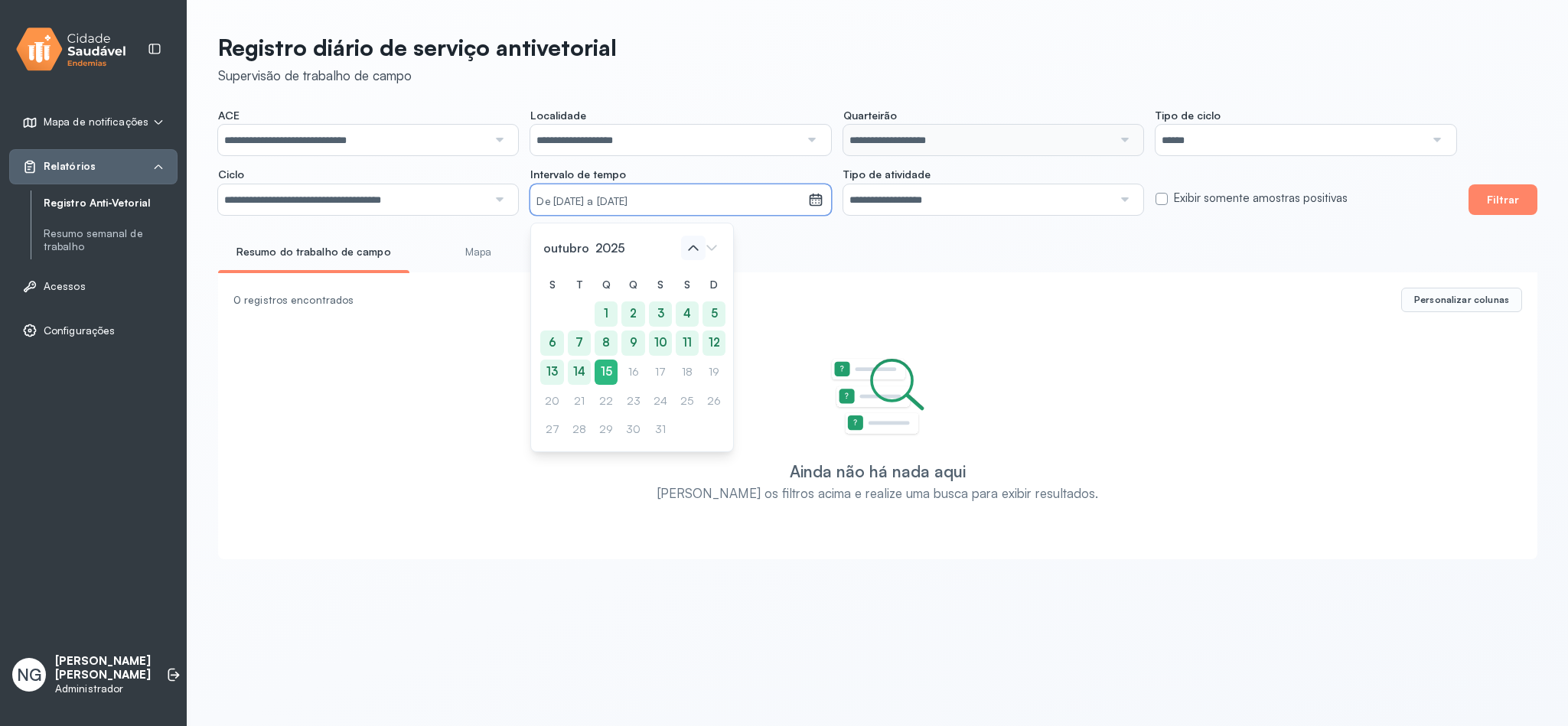
click at [689, 253] on icon at bounding box center [693, 247] width 25 height 25
click at [687, 253] on icon at bounding box center [693, 247] width 25 height 25
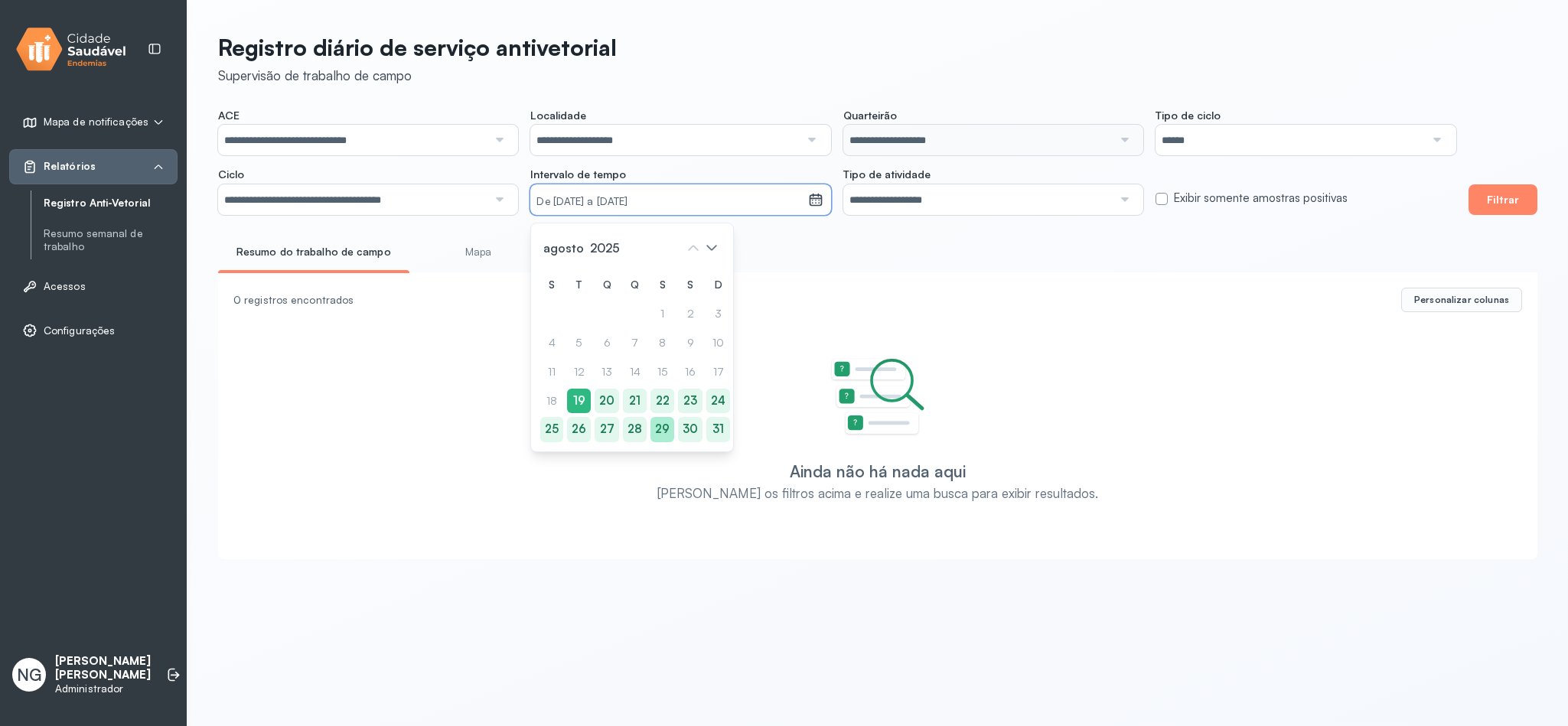
click at [664, 427] on div "29" at bounding box center [662, 429] width 24 height 26
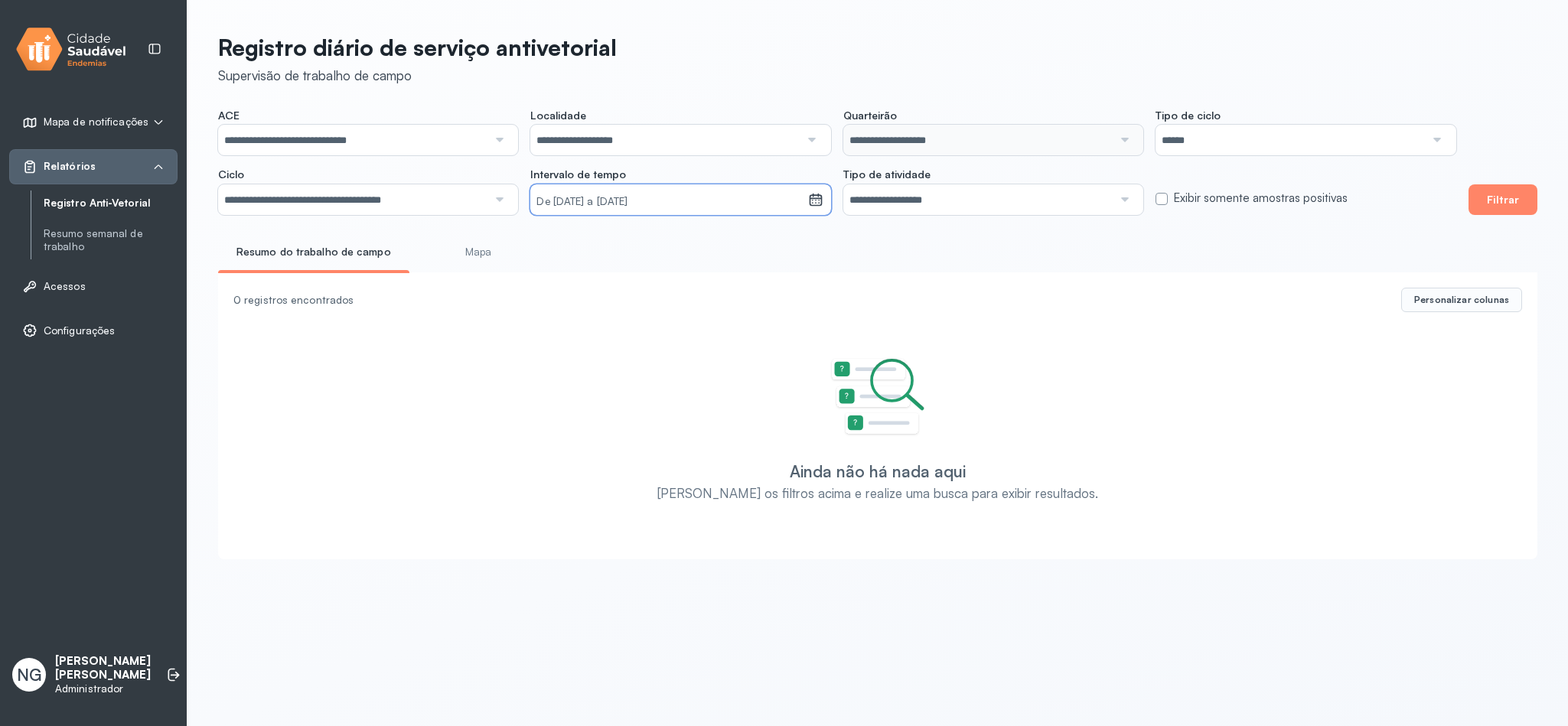
click at [988, 246] on div "Resumo do trabalho de campo Mapa" at bounding box center [877, 256] width 1319 height 34
click at [1497, 203] on button "Filtrar" at bounding box center [1502, 199] width 69 height 31
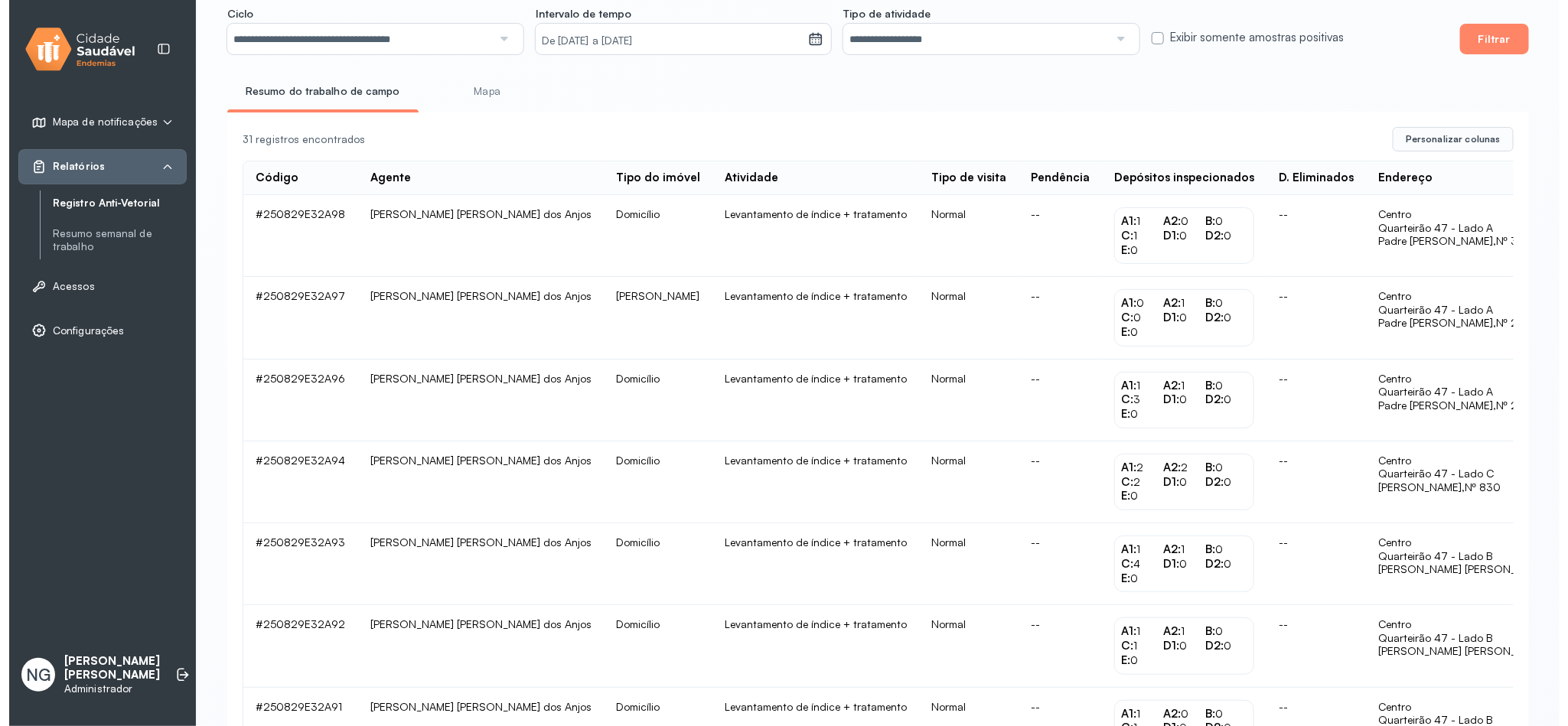
scroll to position [0, 0]
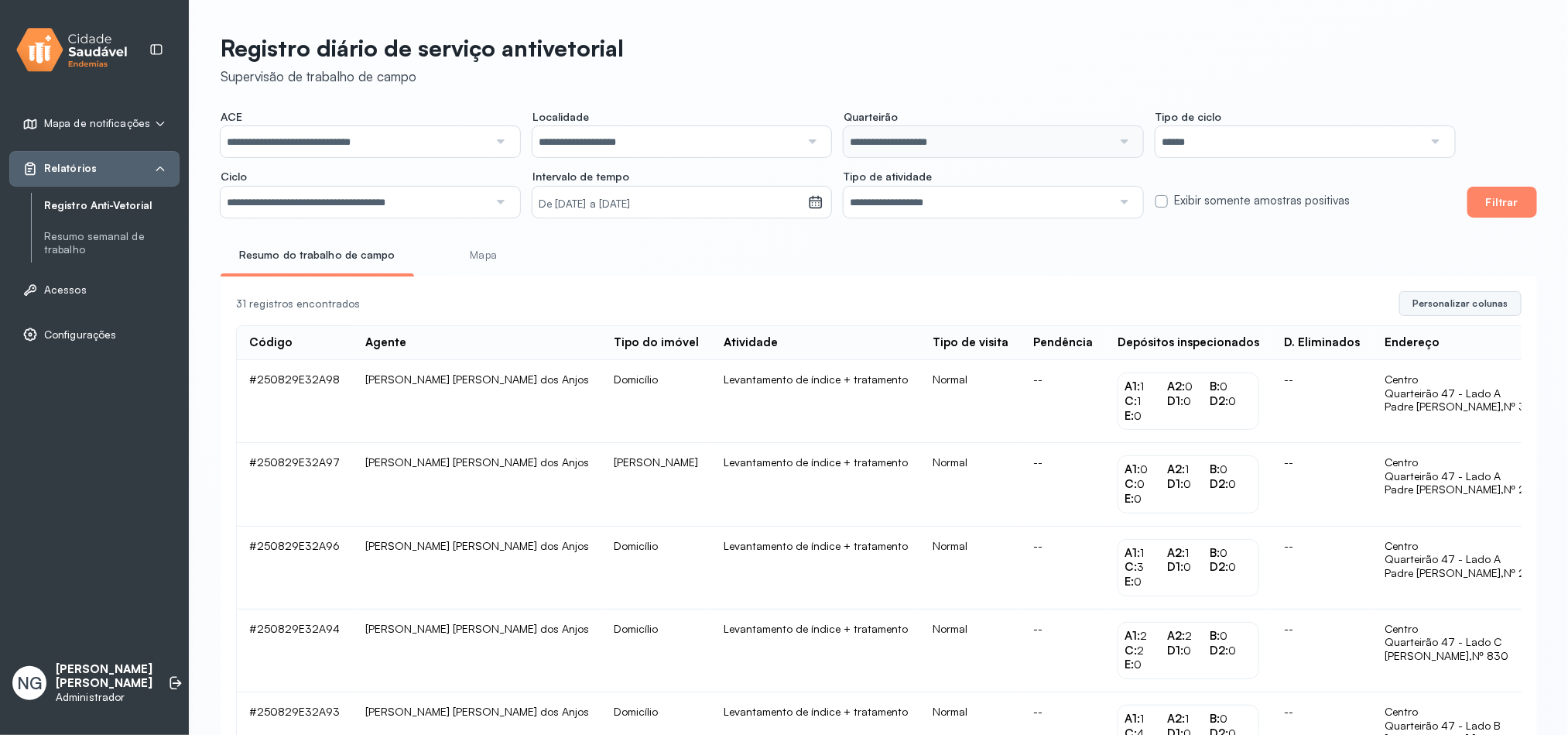
click at [1455, 293] on button "Personalizar colunas" at bounding box center [1461, 303] width 122 height 25
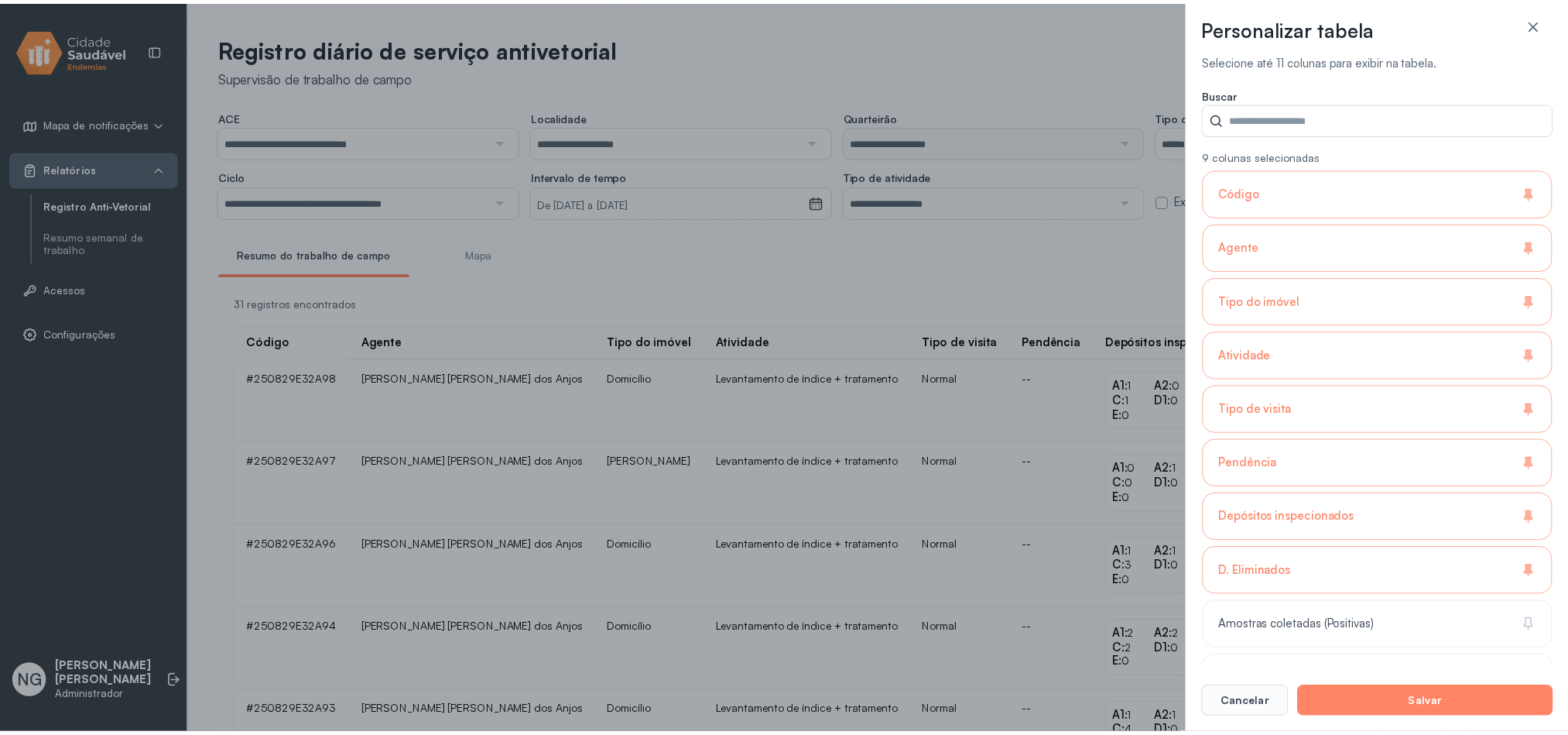
scroll to position [465, 0]
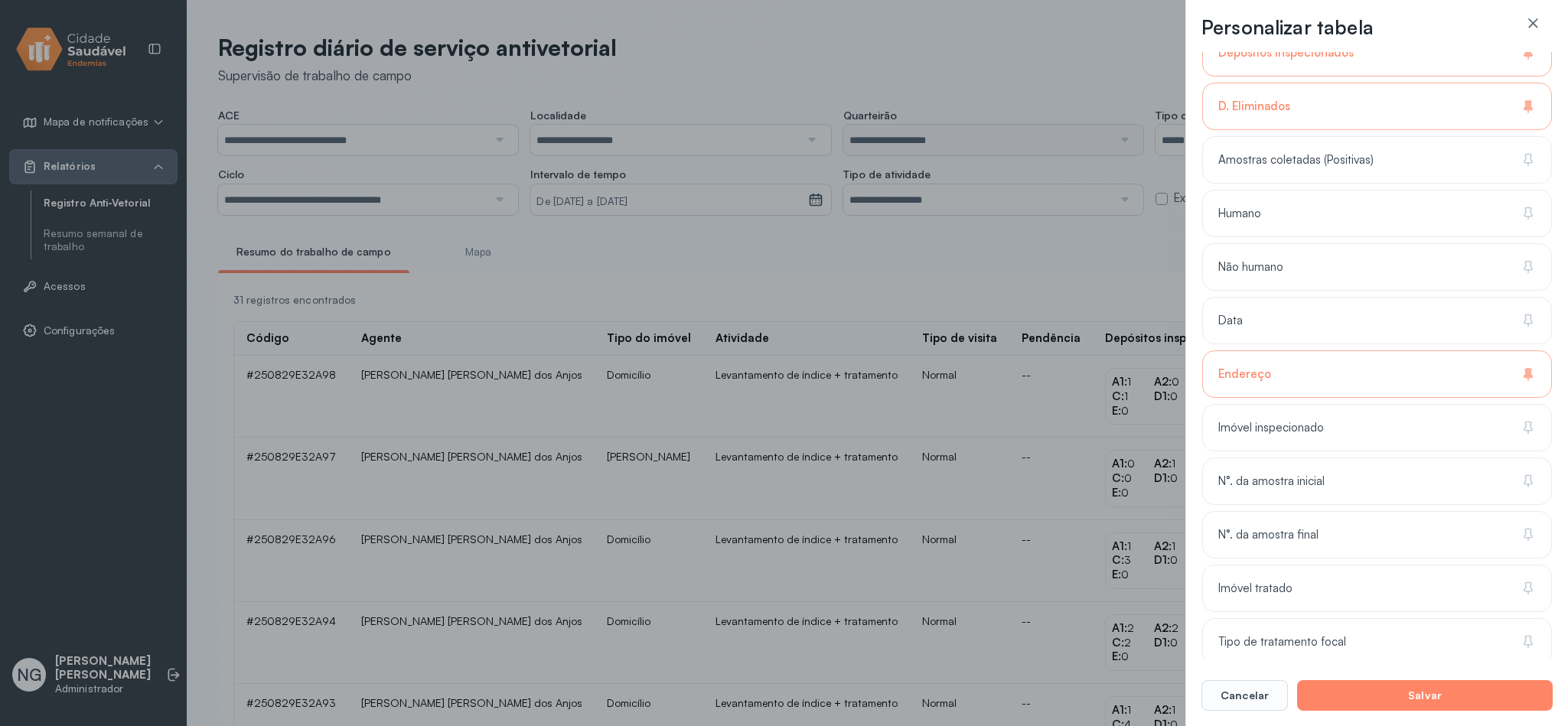
click at [916, 259] on div "Personalizar tabela Selecione até 11 colunas para exibir na tabela. Buscar 9 co…" at bounding box center [784, 363] width 1568 height 726
click at [1539, 19] on icon at bounding box center [1533, 23] width 15 height 15
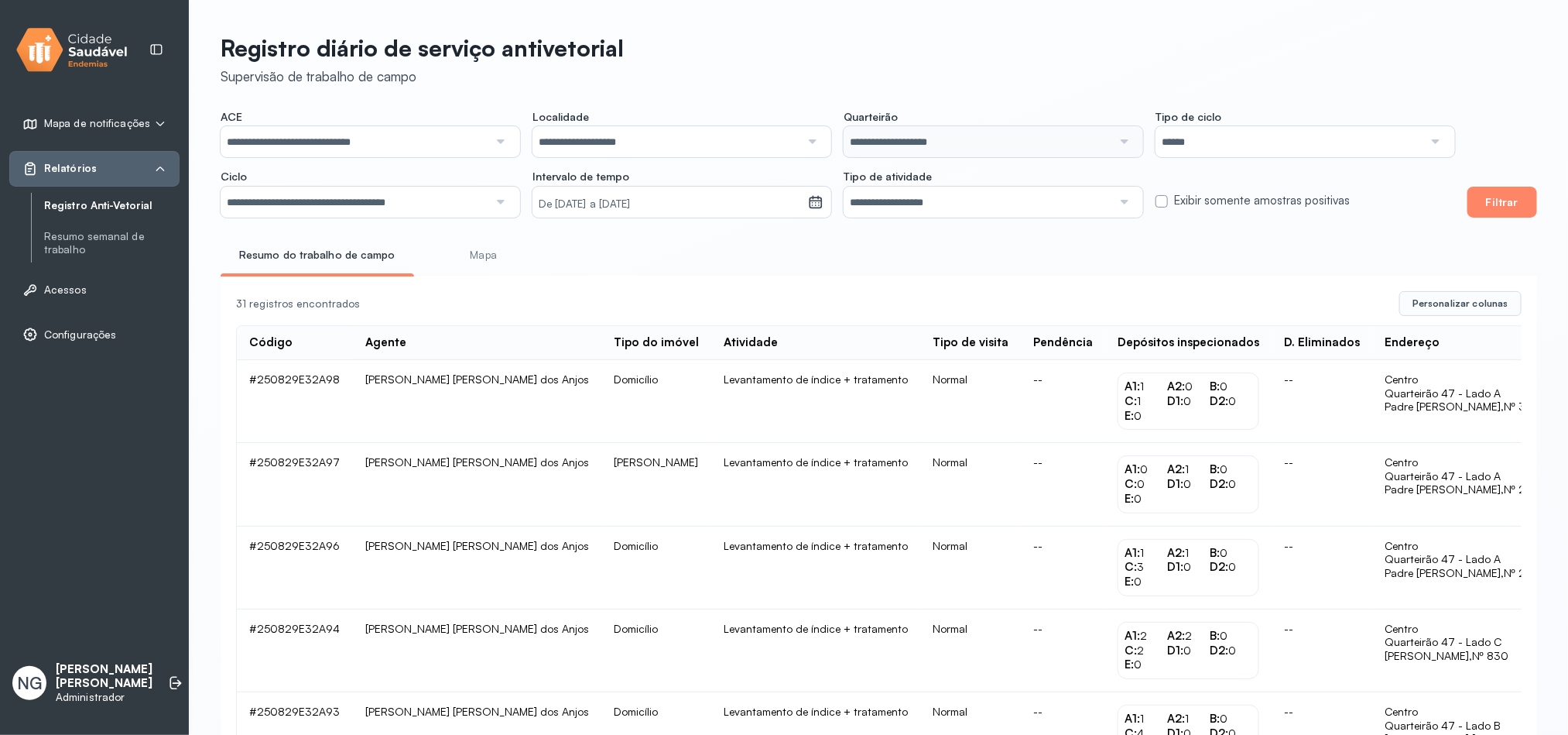
scroll to position [1202, 0]
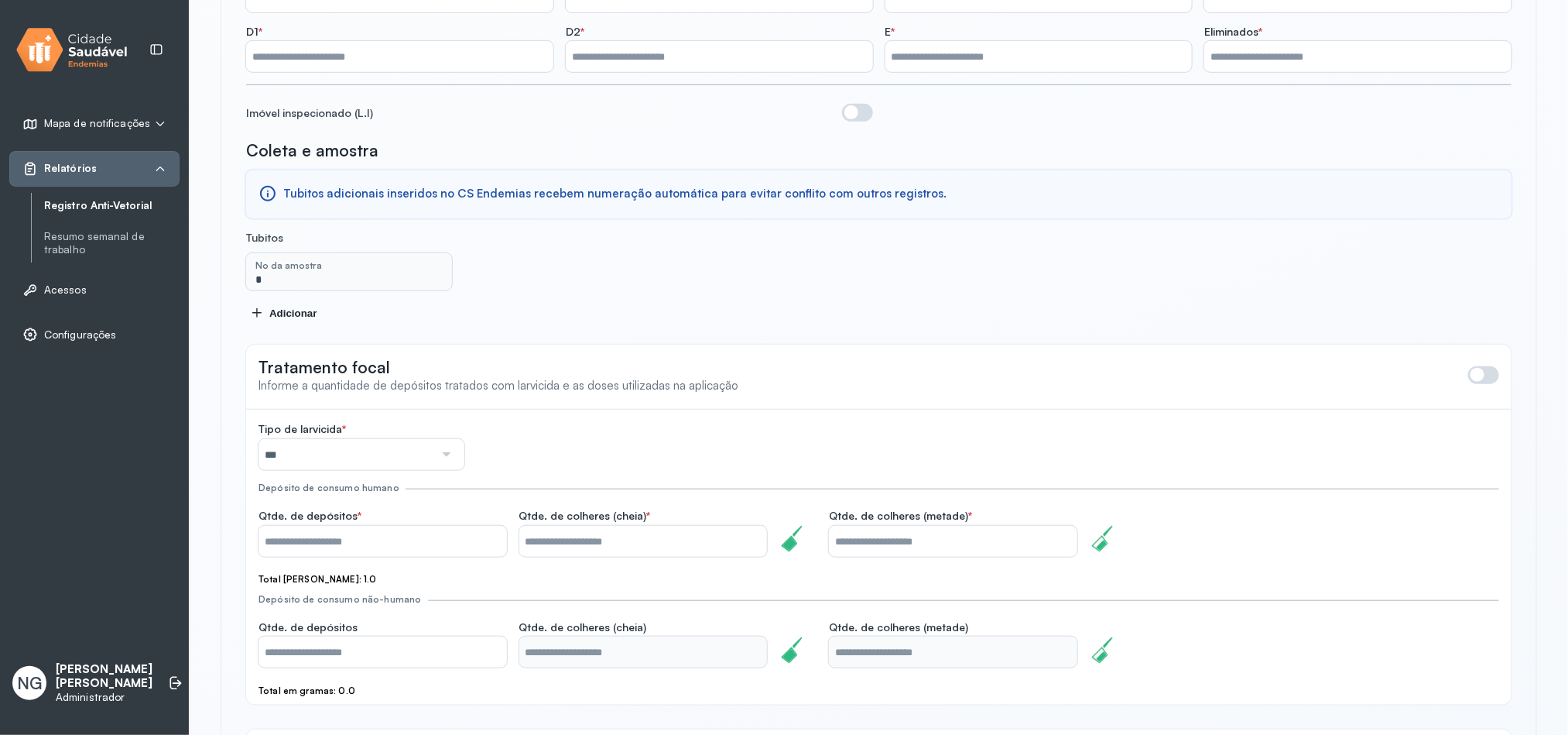
scroll to position [517, 0]
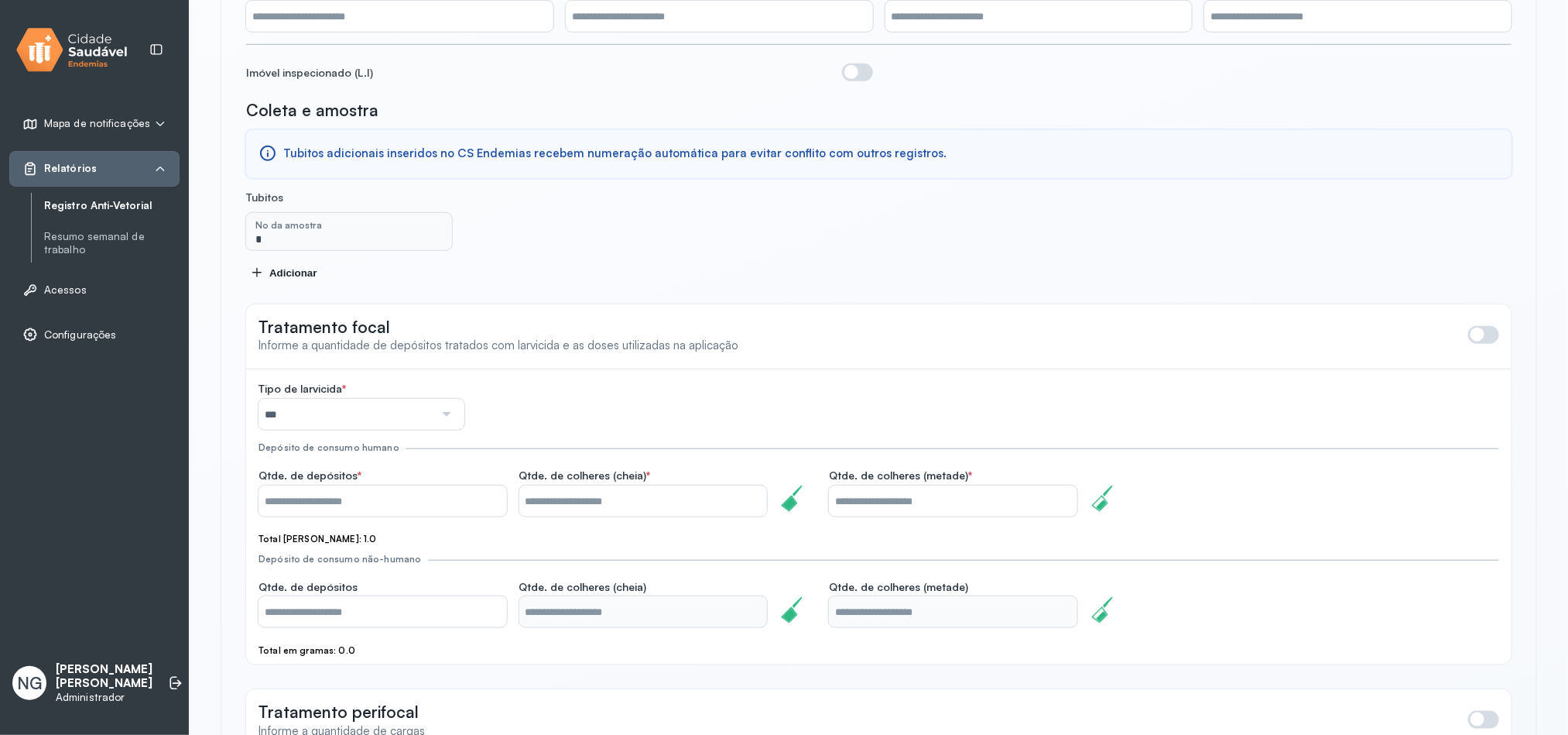
click at [299, 267] on div "Adicionar" at bounding box center [879, 273] width 1257 height 12
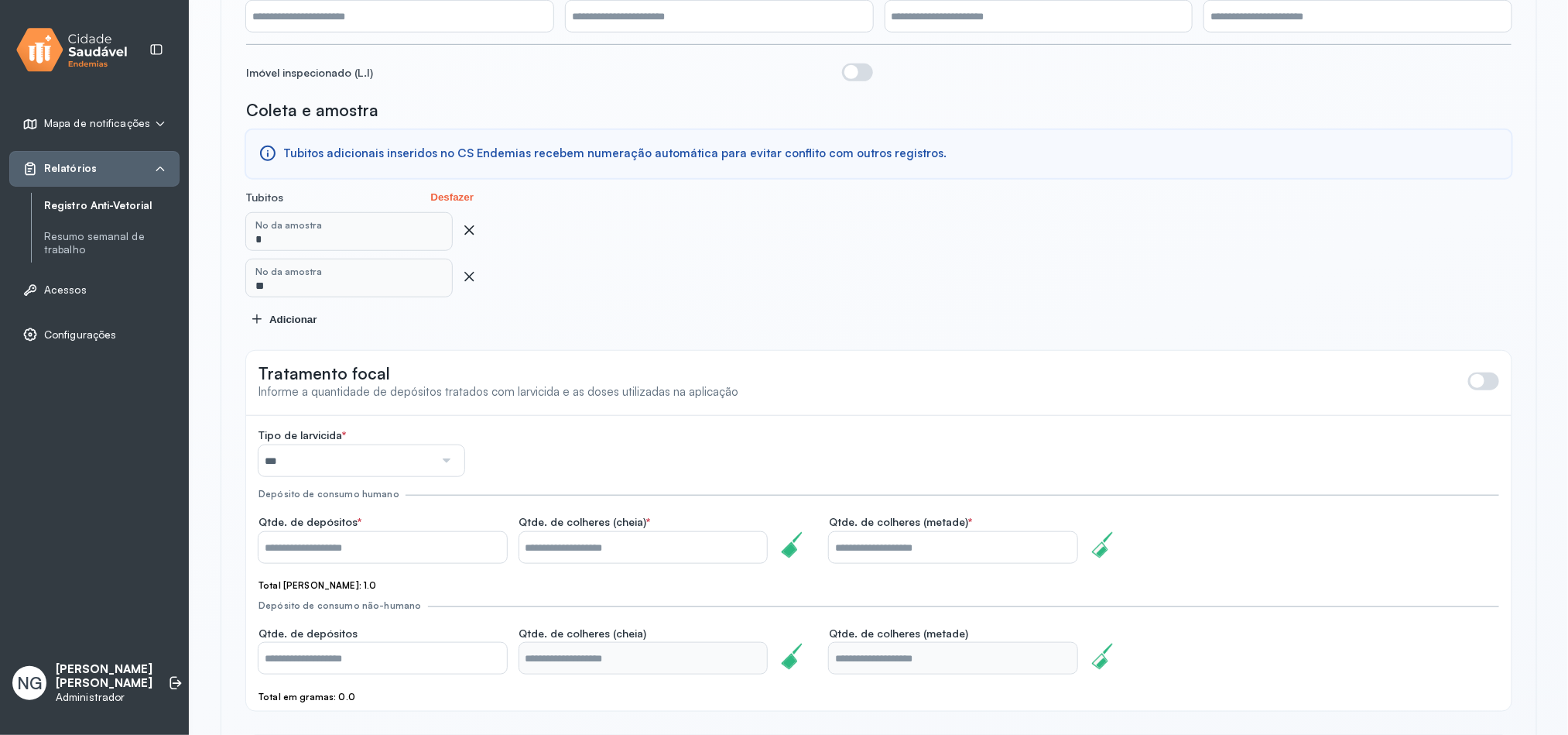
click at [473, 223] on icon at bounding box center [469, 230] width 16 height 16
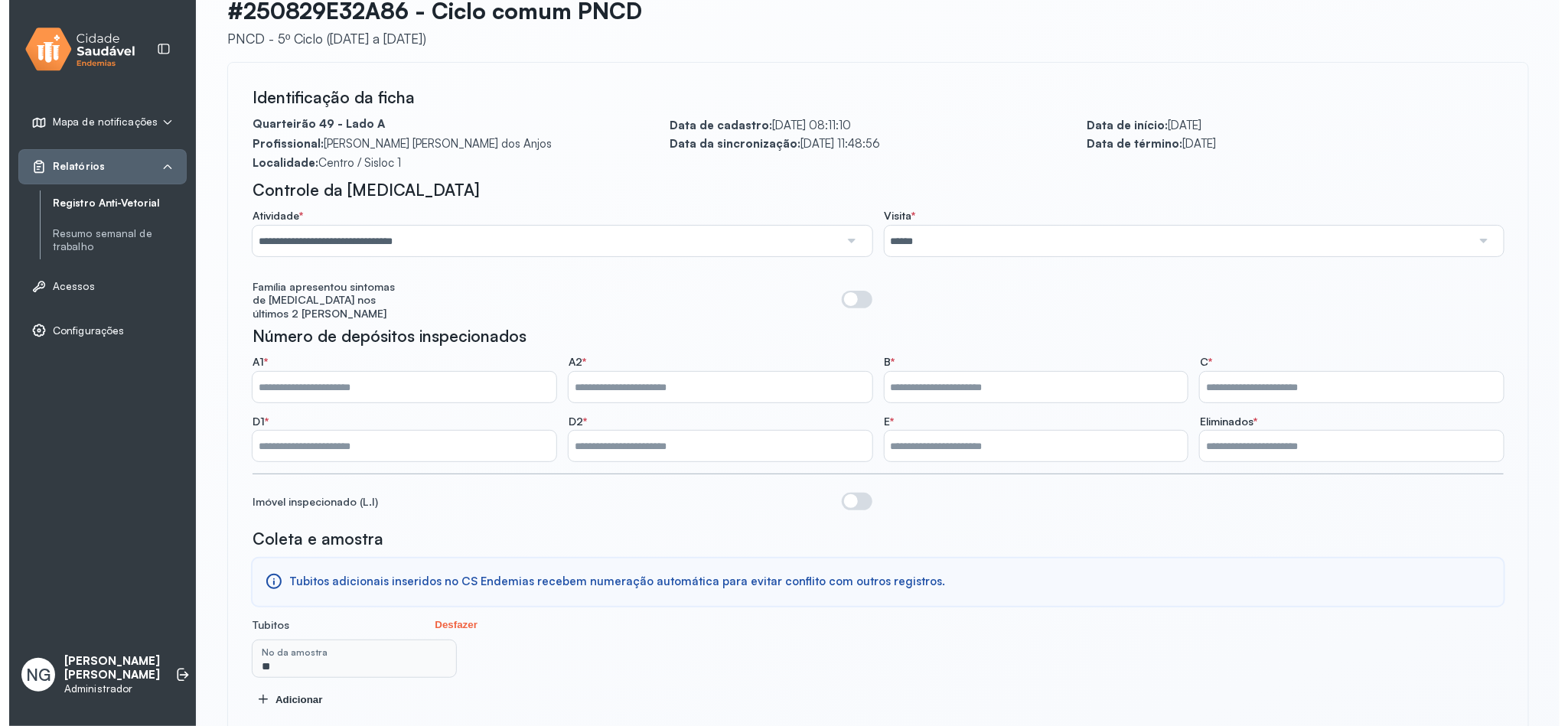
scroll to position [0, 0]
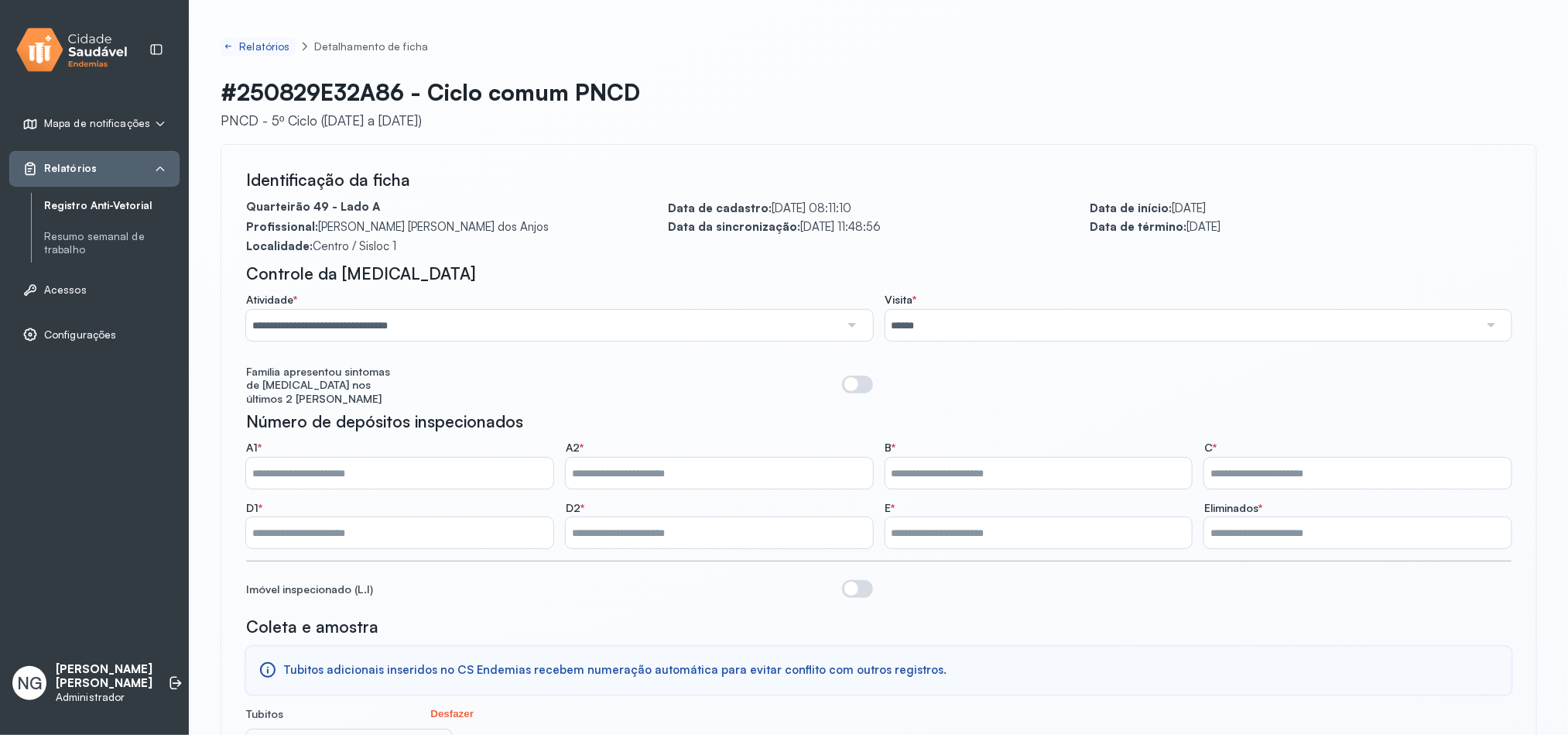
click at [225, 53] on link "Relatórios" at bounding box center [258, 47] width 75 height 19
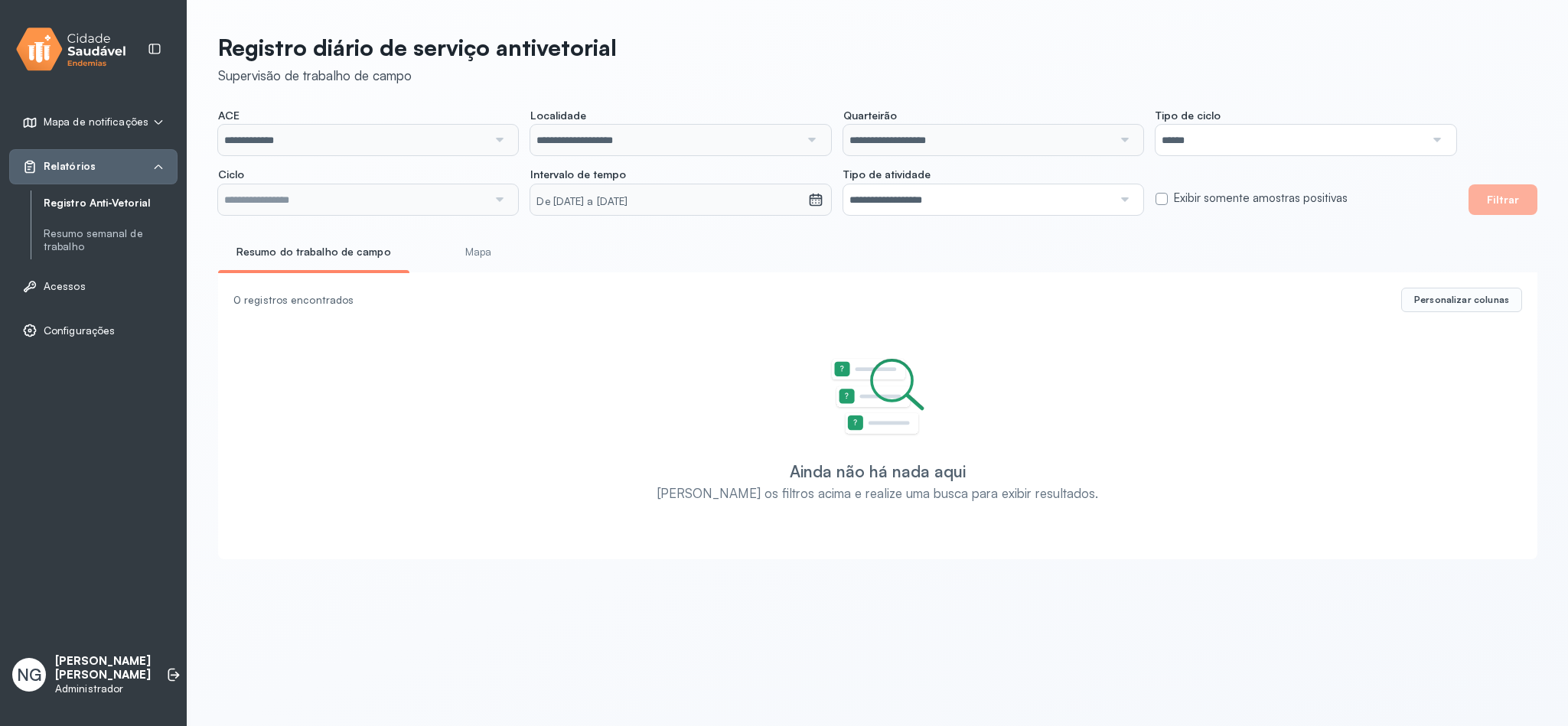
type input "**********"
